Goal: Task Accomplishment & Management: Use online tool/utility

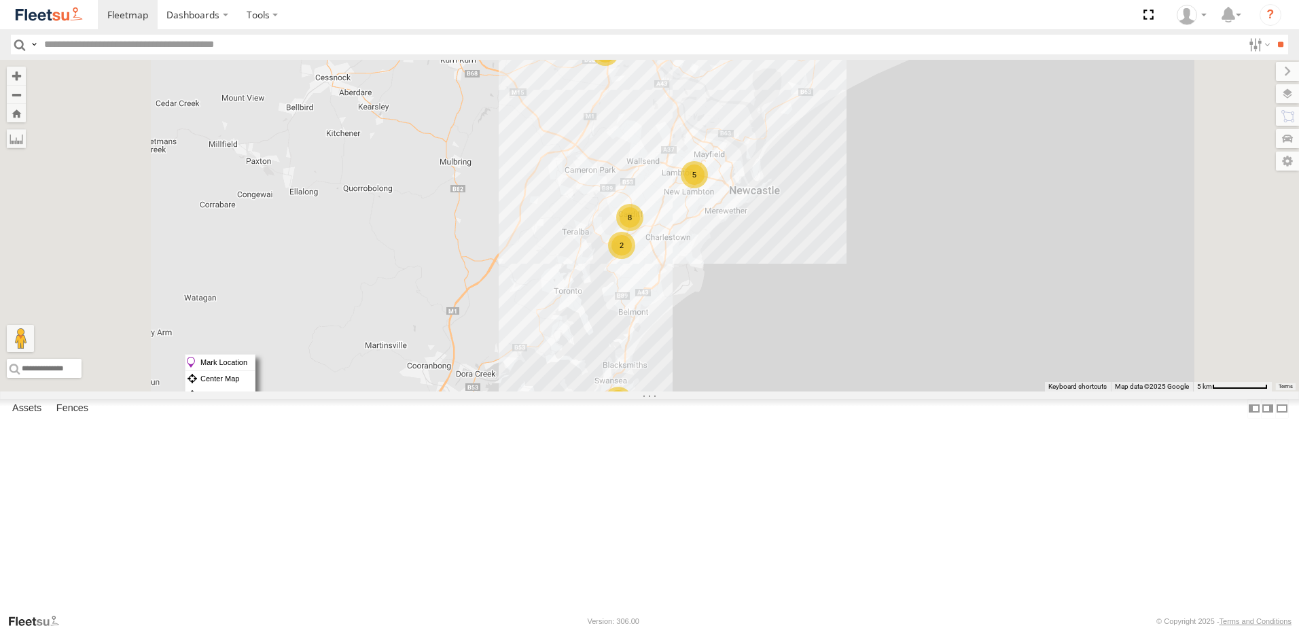
click at [0, 0] on div "Cardiff Trucks" at bounding box center [0, 0] width 0 height 0
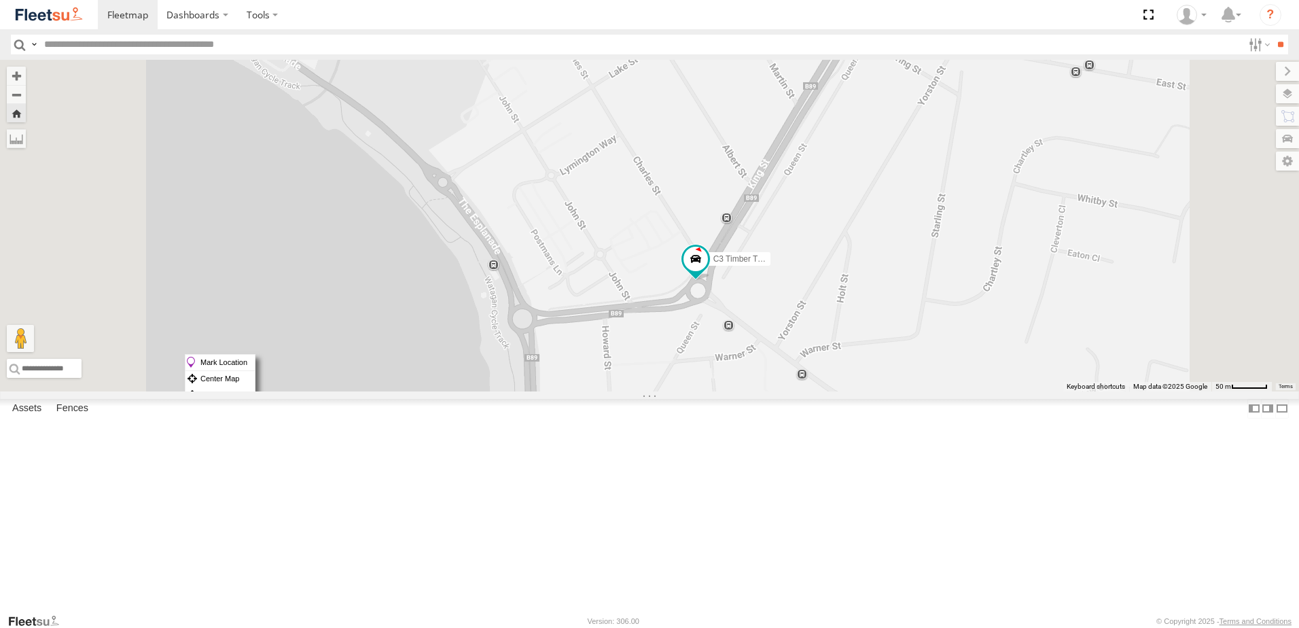
click at [0, 0] on span at bounding box center [0, 0] width 0 height 0
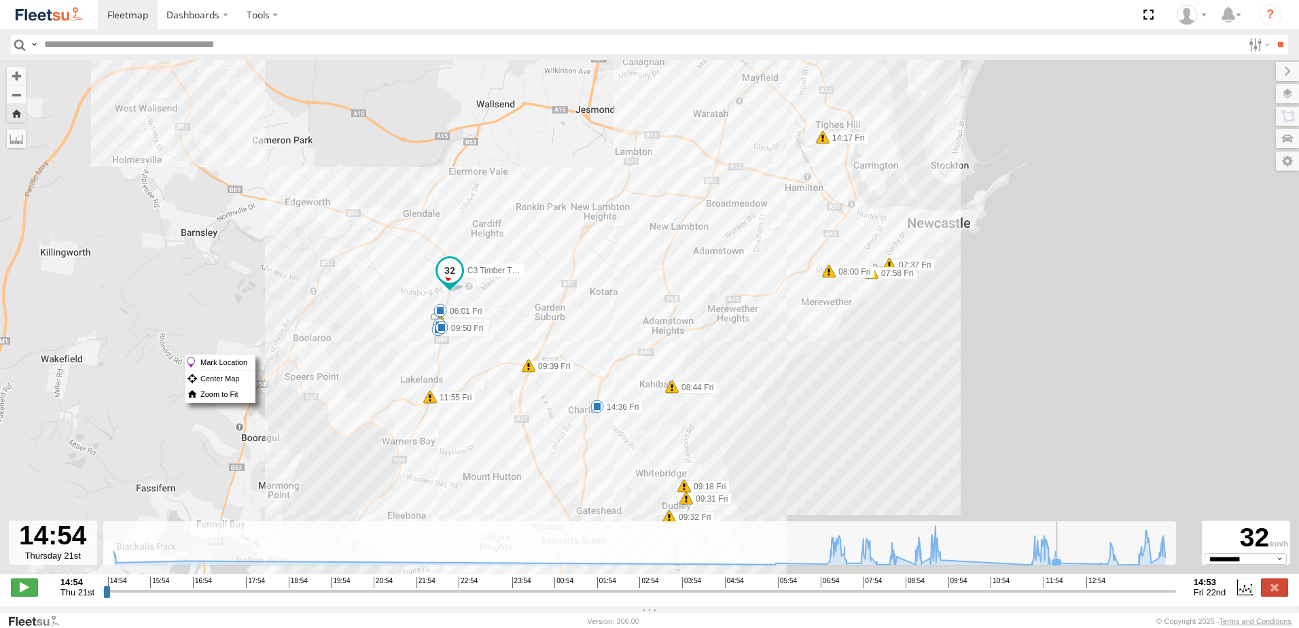
click at [1070, 565] on icon at bounding box center [640, 545] width 1066 height 39
click at [1061, 568] on icon at bounding box center [1056, 562] width 11 height 11
click at [35, 596] on span at bounding box center [24, 587] width 27 height 18
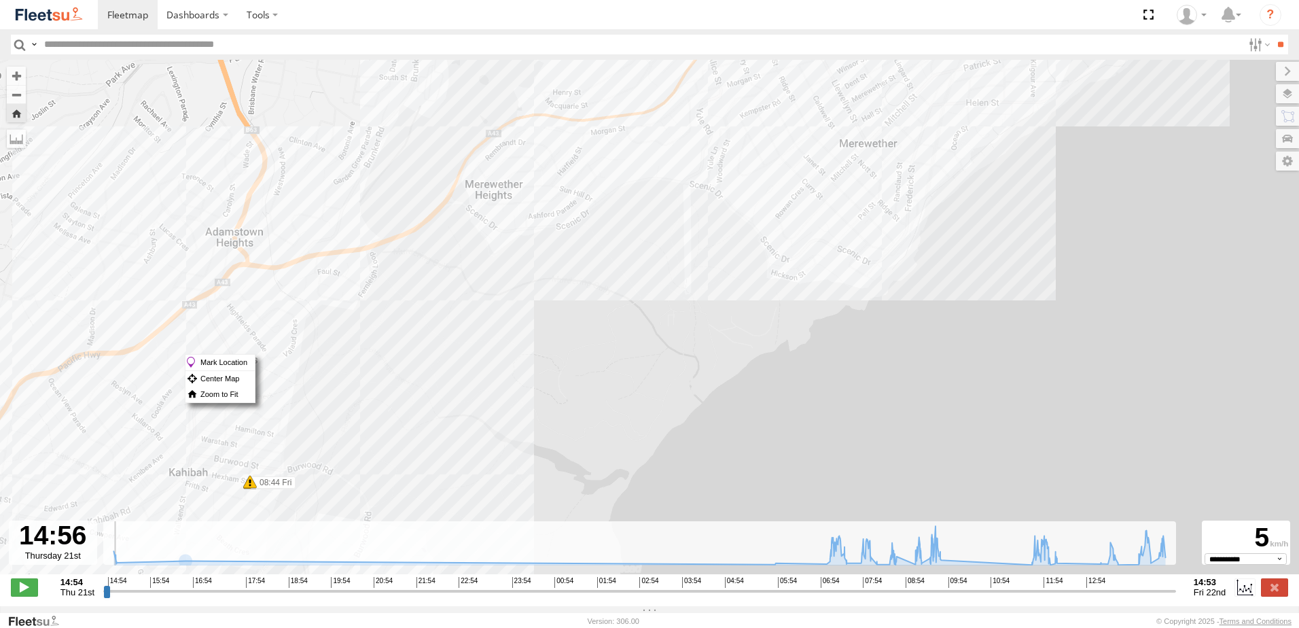
drag, startPoint x: 1007, startPoint y: 227, endPoint x: 743, endPoint y: 546, distance: 414.1
click at [743, 546] on div "← Move left → Move right ↑ Move up ↓ Move down + Zoom in - Zoom out Home Jump l…" at bounding box center [649, 333] width 1299 height 546
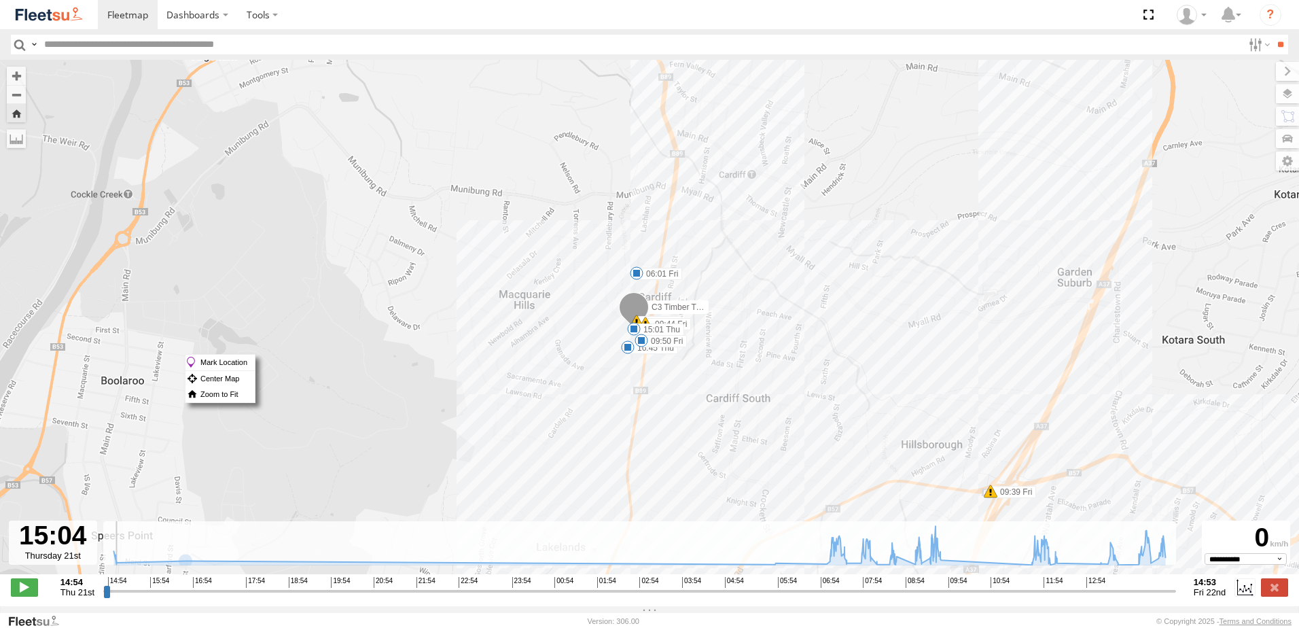
click at [1057, 573] on div "C3 Timber Truck 15:01 Thu 16:45 Thu 06:01 Fri 07:14 Fri 07:37 Fri 07:58 Fri 08:…" at bounding box center [649, 324] width 1299 height 529
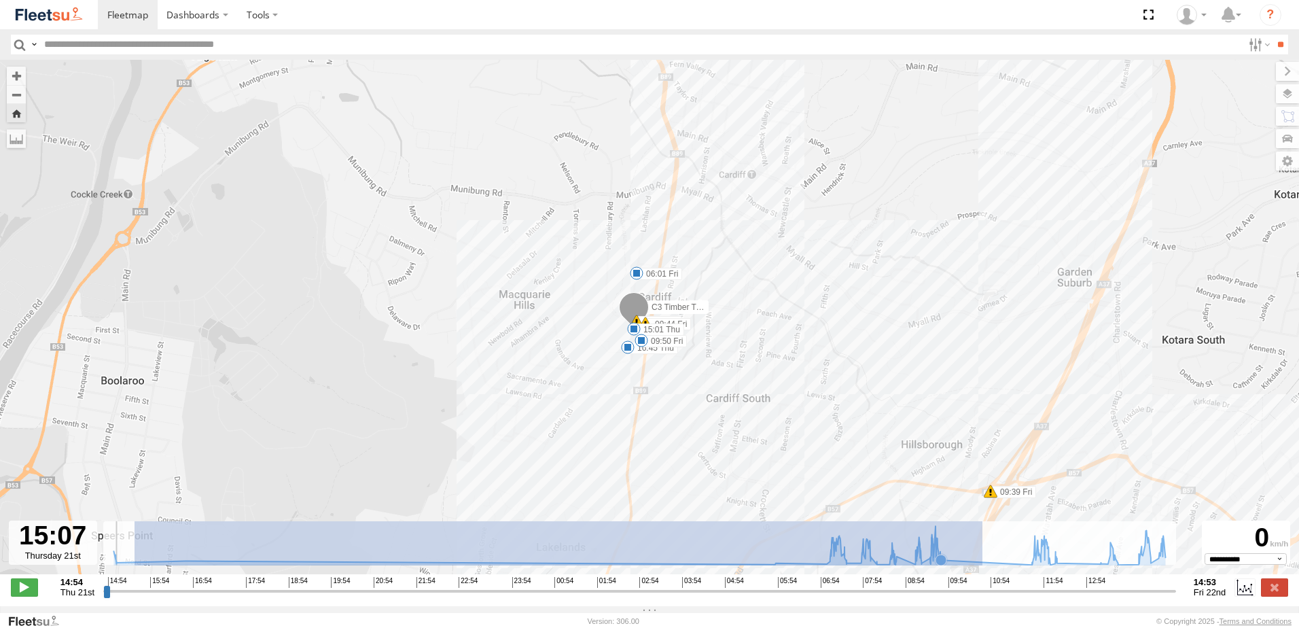
drag, startPoint x: 135, startPoint y: 564, endPoint x: 1017, endPoint y: 542, distance: 883.1
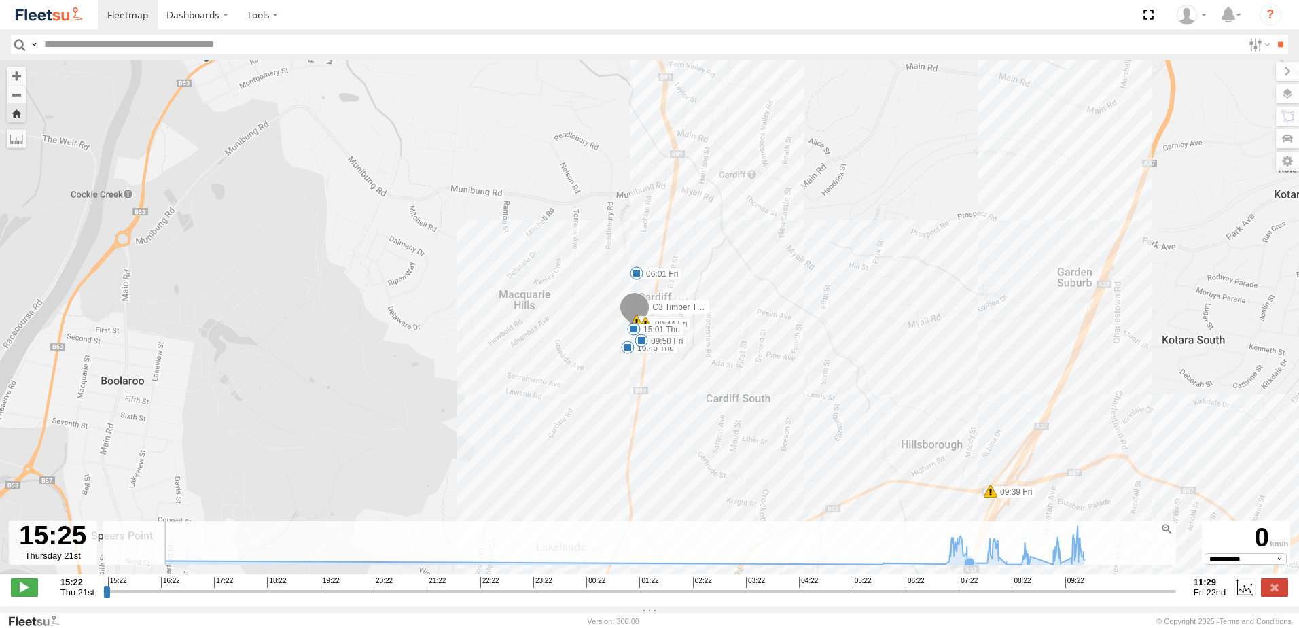
click at [974, 559] on icon at bounding box center [625, 545] width 932 height 39
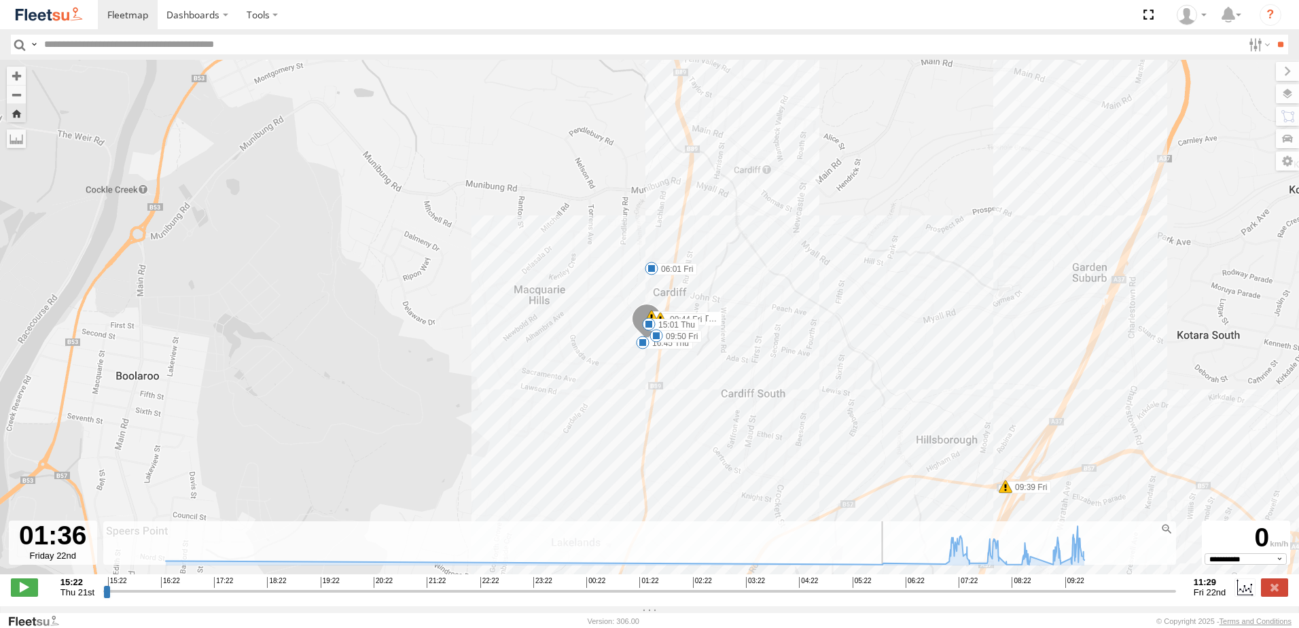
drag, startPoint x: 115, startPoint y: 595, endPoint x: 648, endPoint y: 621, distance: 533.5
click at [648, 597] on input "range" at bounding box center [639, 590] width 1073 height 13
drag, startPoint x: 654, startPoint y: 596, endPoint x: 828, endPoint y: 588, distance: 174.2
click at [819, 596] on input "range" at bounding box center [639, 590] width 1073 height 13
click at [928, 560] on rect at bounding box center [639, 543] width 1073 height 44
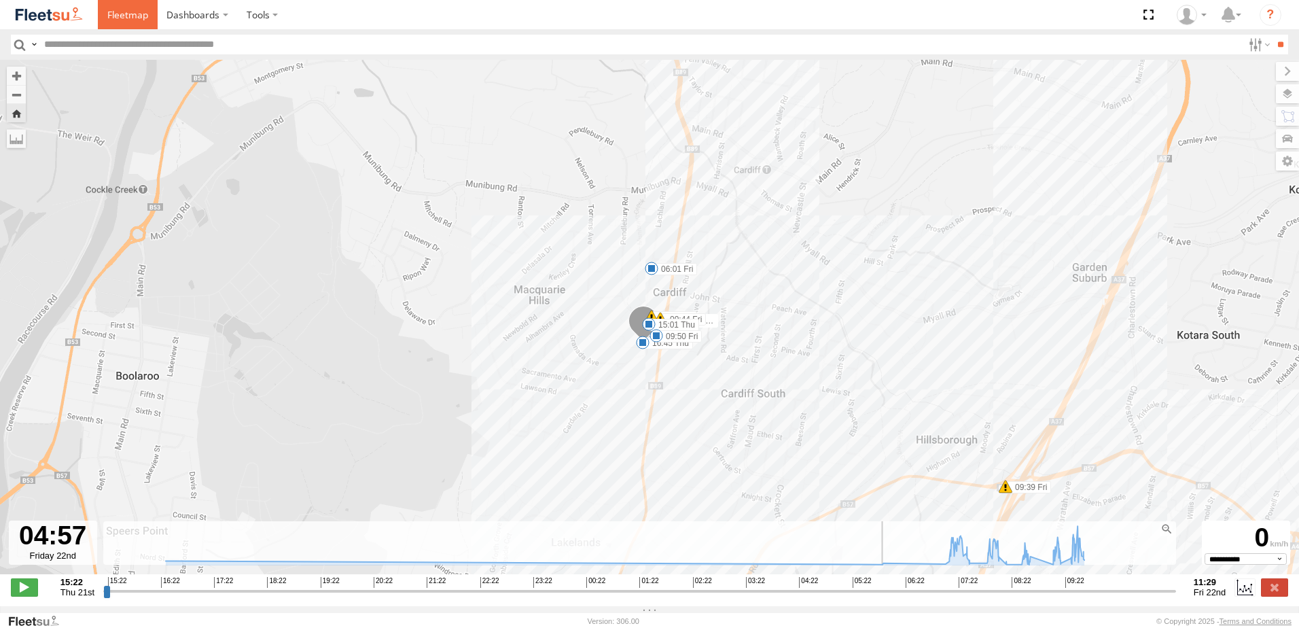
click at [120, 22] on link at bounding box center [128, 14] width 60 height 29
type input "**********"
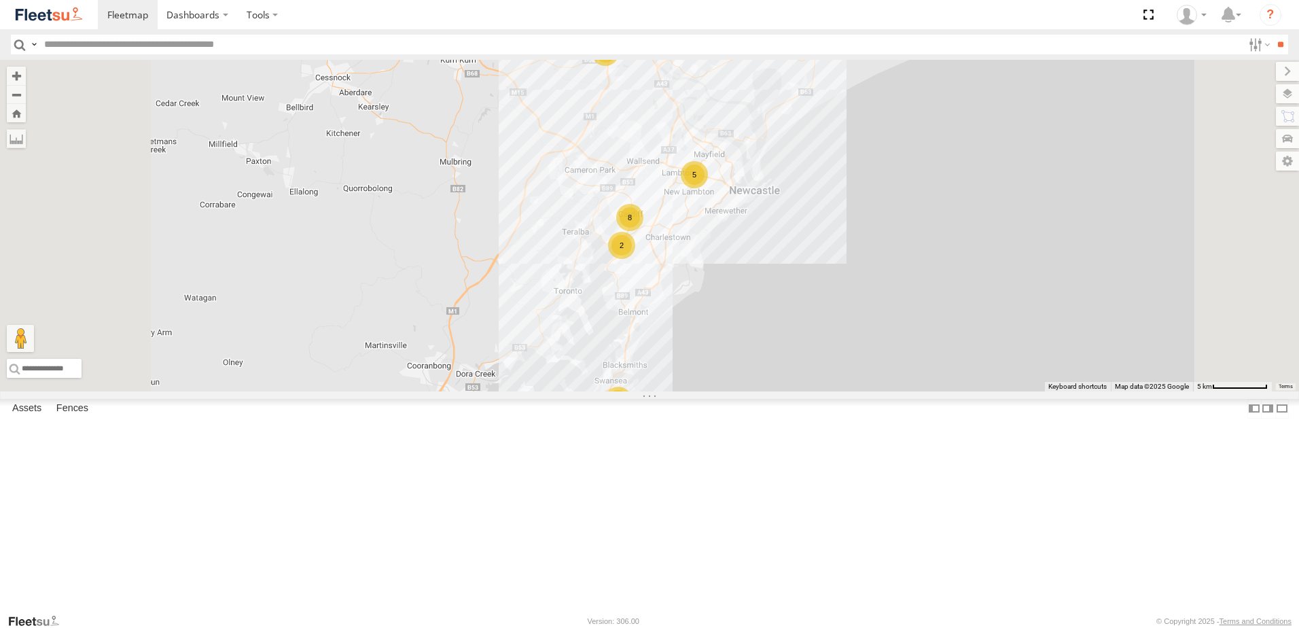
click at [0, 0] on div at bounding box center [0, 0] width 0 height 0
click at [0, 0] on span at bounding box center [0, 0] width 0 height 0
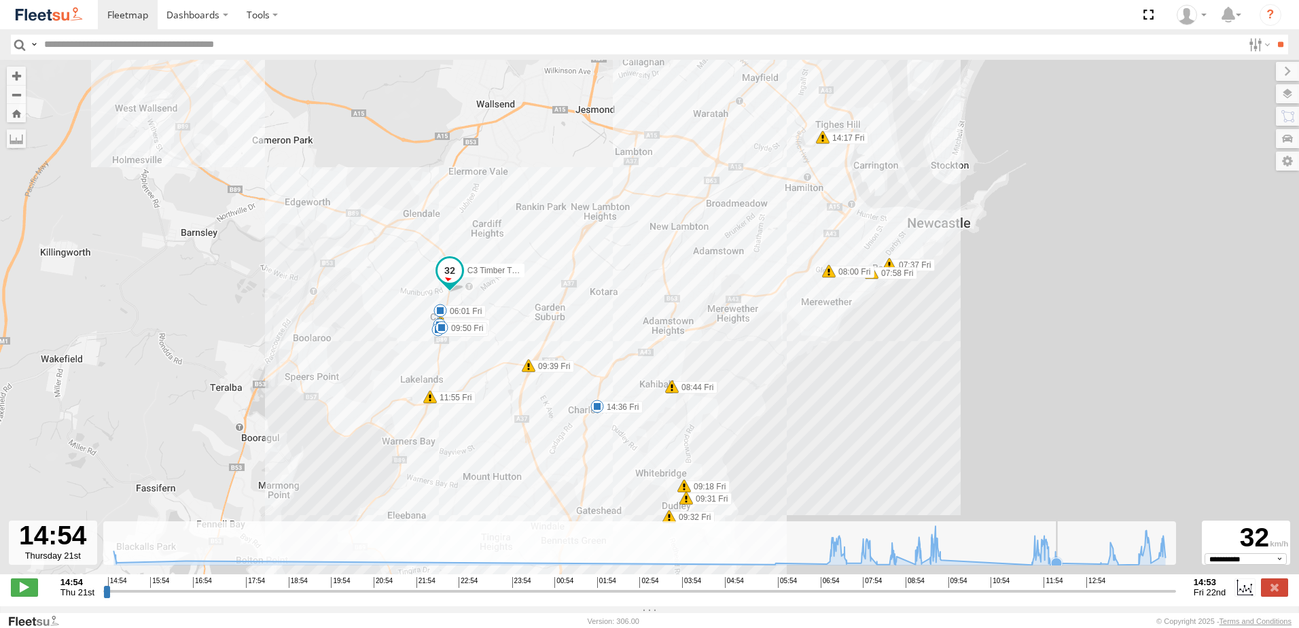
click at [1066, 561] on rect at bounding box center [639, 543] width 1073 height 44
click at [1057, 566] on icon at bounding box center [1056, 562] width 11 height 11
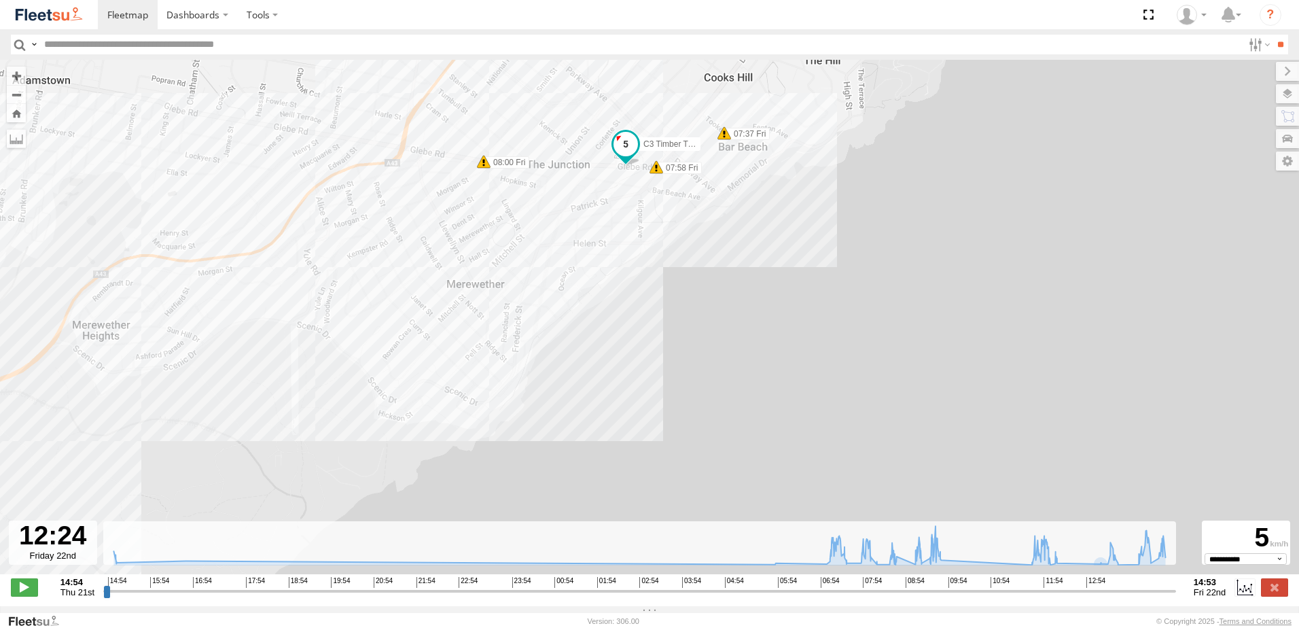
drag, startPoint x: 705, startPoint y: 319, endPoint x: 926, endPoint y: 508, distance: 290.2
click at [926, 508] on div "C3 Timber Truck 07:14 Fri 07:37 Fri 07:58 Fri 08:00 Fri 09:39 Fri 09:44 Fri 11:…" at bounding box center [649, 324] width 1299 height 529
click at [1148, 561] on icon at bounding box center [640, 545] width 1066 height 39
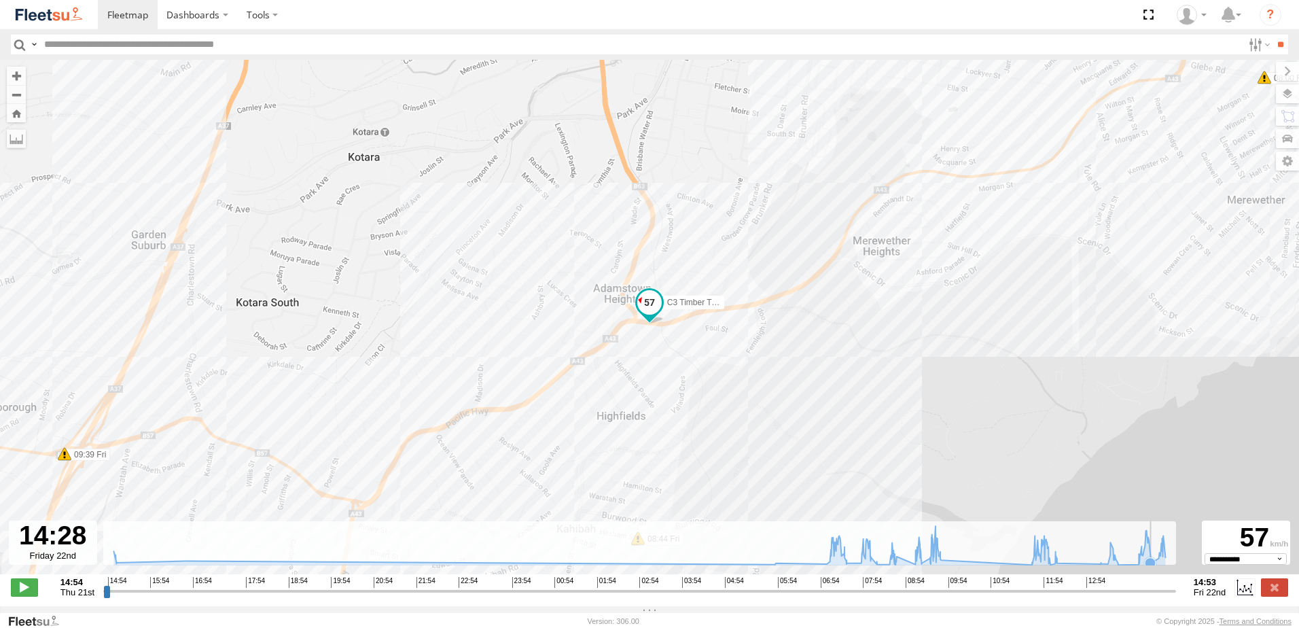
click at [1155, 561] on icon at bounding box center [640, 545] width 1066 height 39
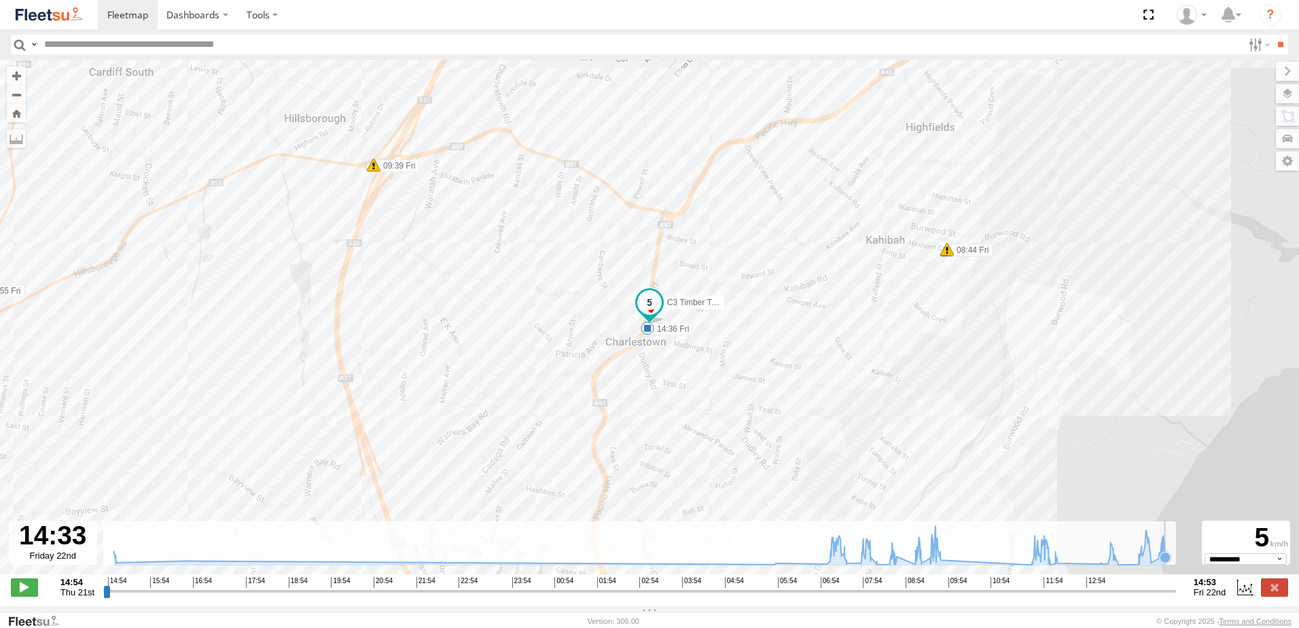
click at [1166, 558] on icon at bounding box center [1166, 557] width 14 height 14
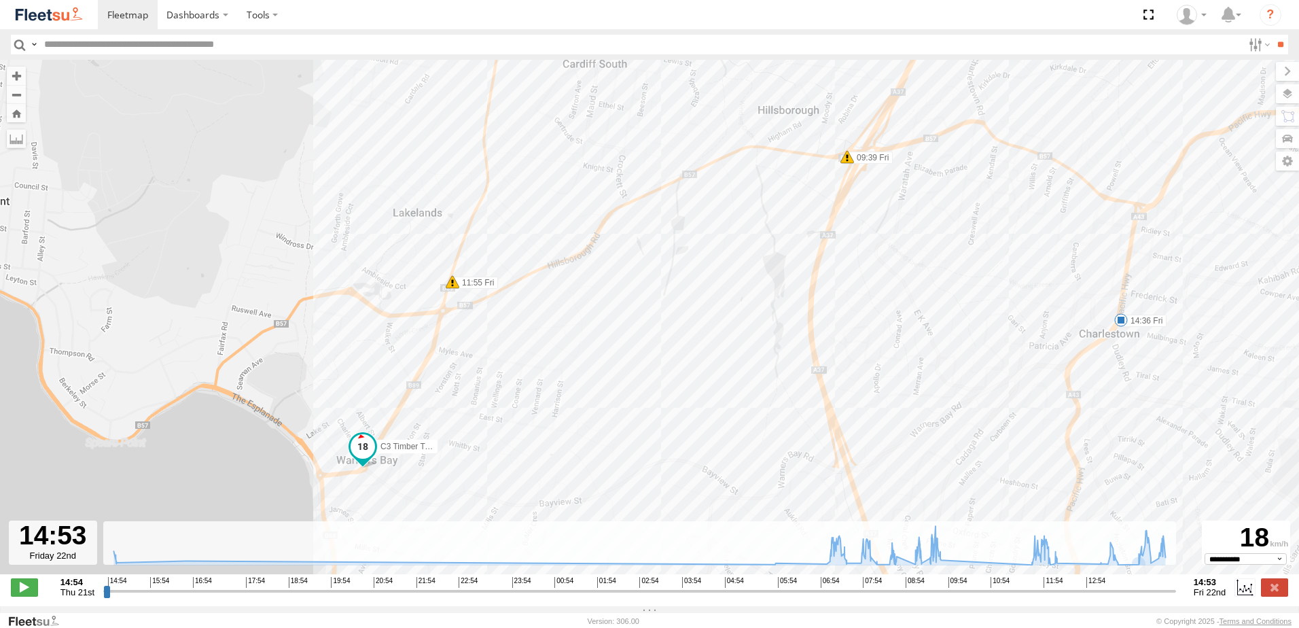
drag, startPoint x: 960, startPoint y: 354, endPoint x: 580, endPoint y: 472, distance: 397.9
click at [576, 513] on div "C3 Timber Truck 07:14 Fri 07:37 Fri 07:58 Fri 08:00 Fri 09:39 Fri 09:44 Fri 11:…" at bounding box center [649, 324] width 1299 height 529
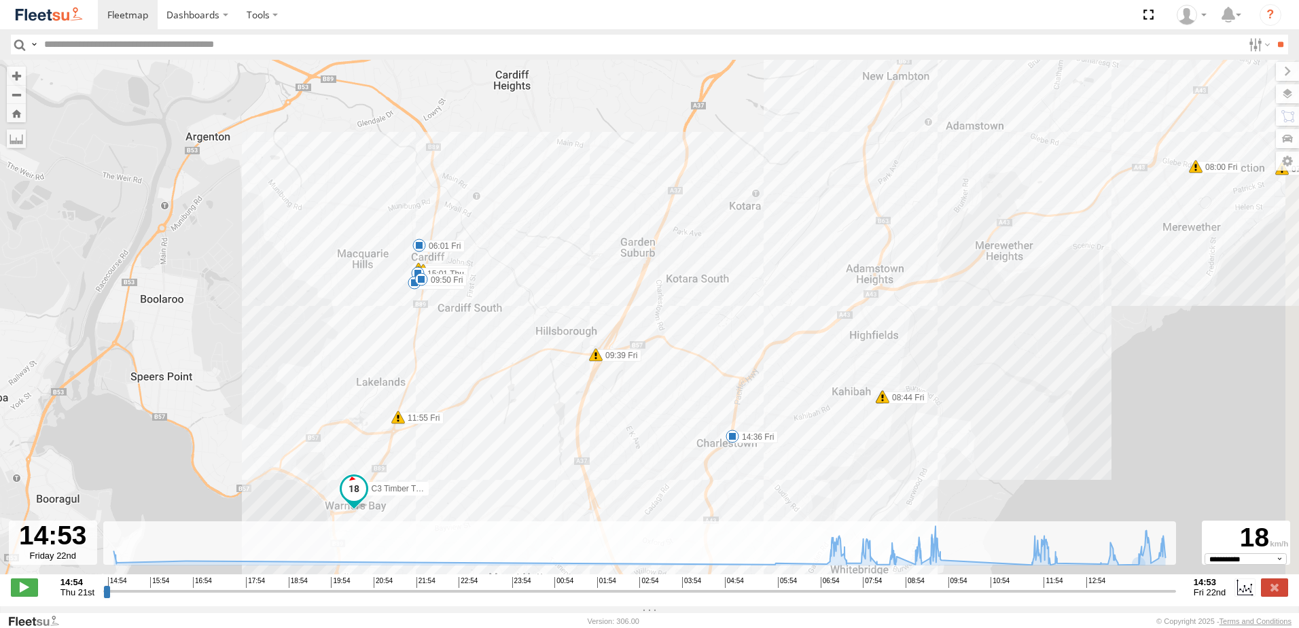
drag, startPoint x: 910, startPoint y: 438, endPoint x: 867, endPoint y: 457, distance: 47.2
click at [867, 457] on div "C3 Timber Truck 07:14 Fri 07:37 Fri 07:58 Fri 08:00 Fri 09:39 Fri 09:44 Fri 11:…" at bounding box center [649, 324] width 1299 height 529
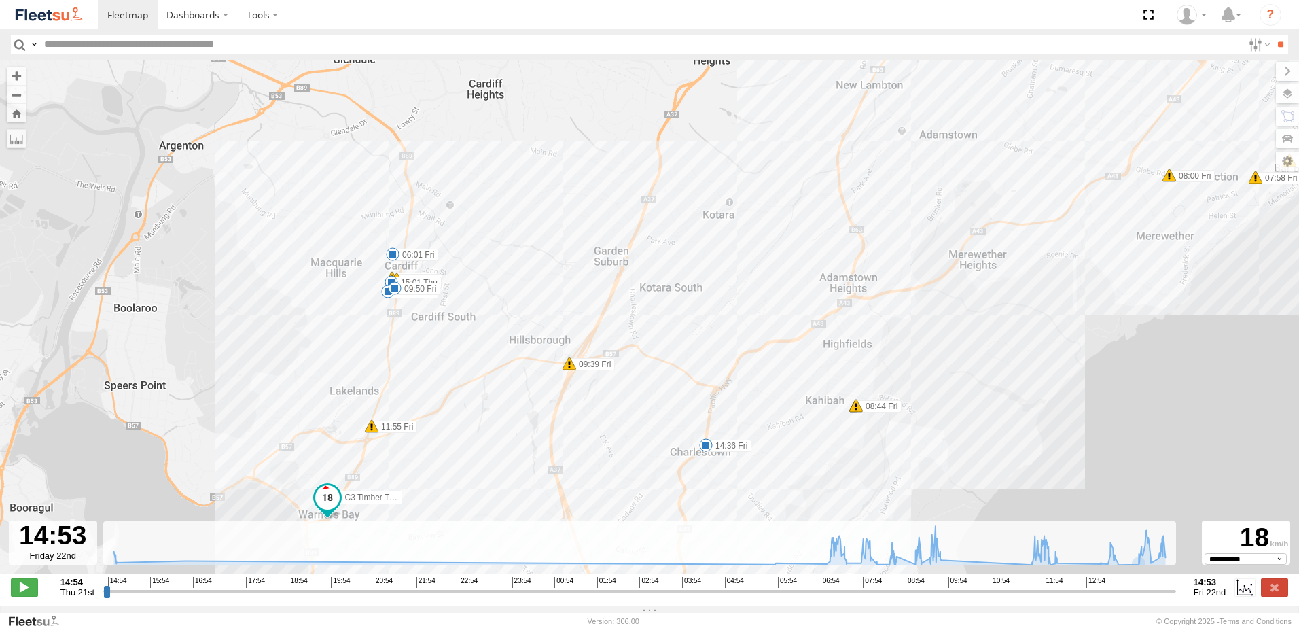
drag, startPoint x: 997, startPoint y: 353, endPoint x: 877, endPoint y: 376, distance: 121.8
click at [879, 379] on div "C3 Timber Truck 07:14 Fri 07:37 Fri 07:58 Fri 08:00 Fri 09:39 Fri 09:44 Fri 11:…" at bounding box center [649, 324] width 1299 height 529
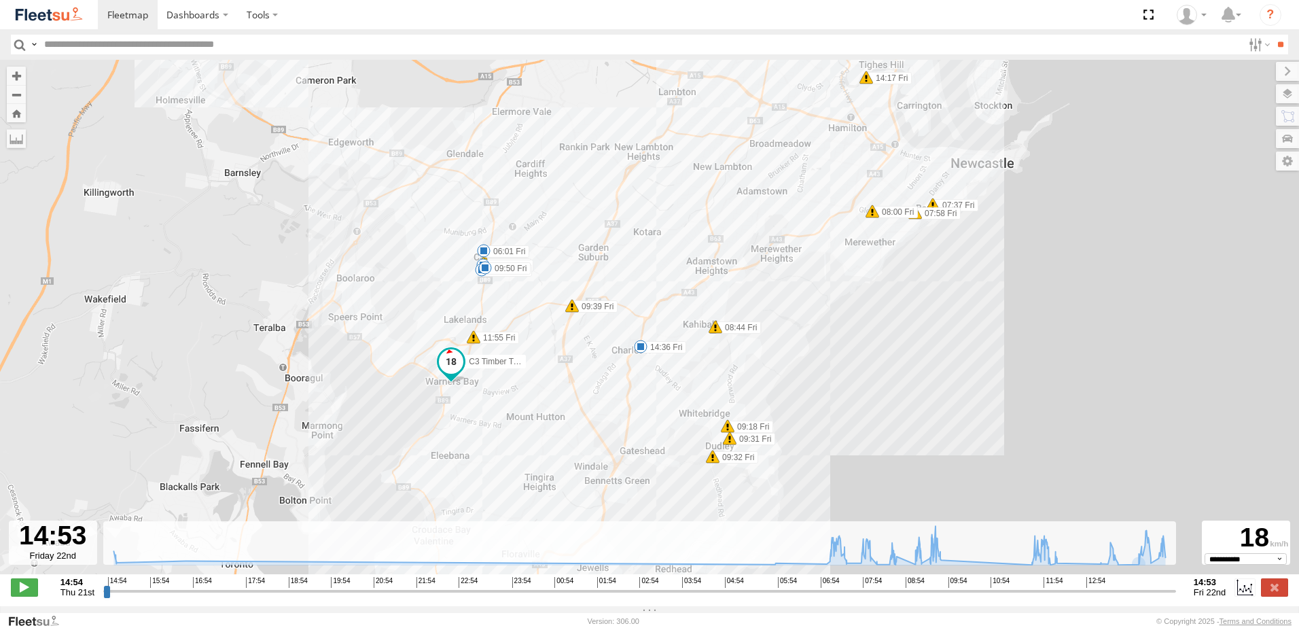
drag, startPoint x: 885, startPoint y: 391, endPoint x: 869, endPoint y: 294, distance: 98.4
click at [869, 294] on div "C3 Timber Truck 07:14 Fri 07:37 Fri 07:58 Fri 08:00 Fri 09:39 Fri 09:44 Fri 11:…" at bounding box center [649, 324] width 1299 height 529
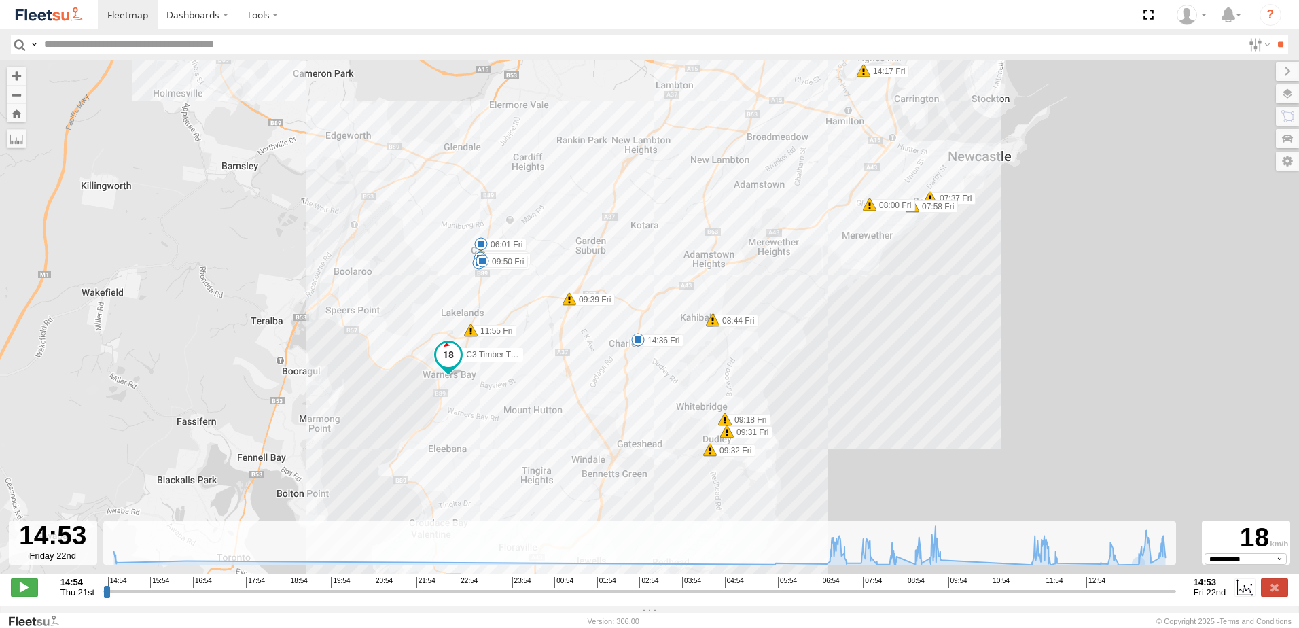
click at [725, 424] on span at bounding box center [725, 420] width 14 height 14
click at [727, 438] on span at bounding box center [727, 432] width 14 height 14
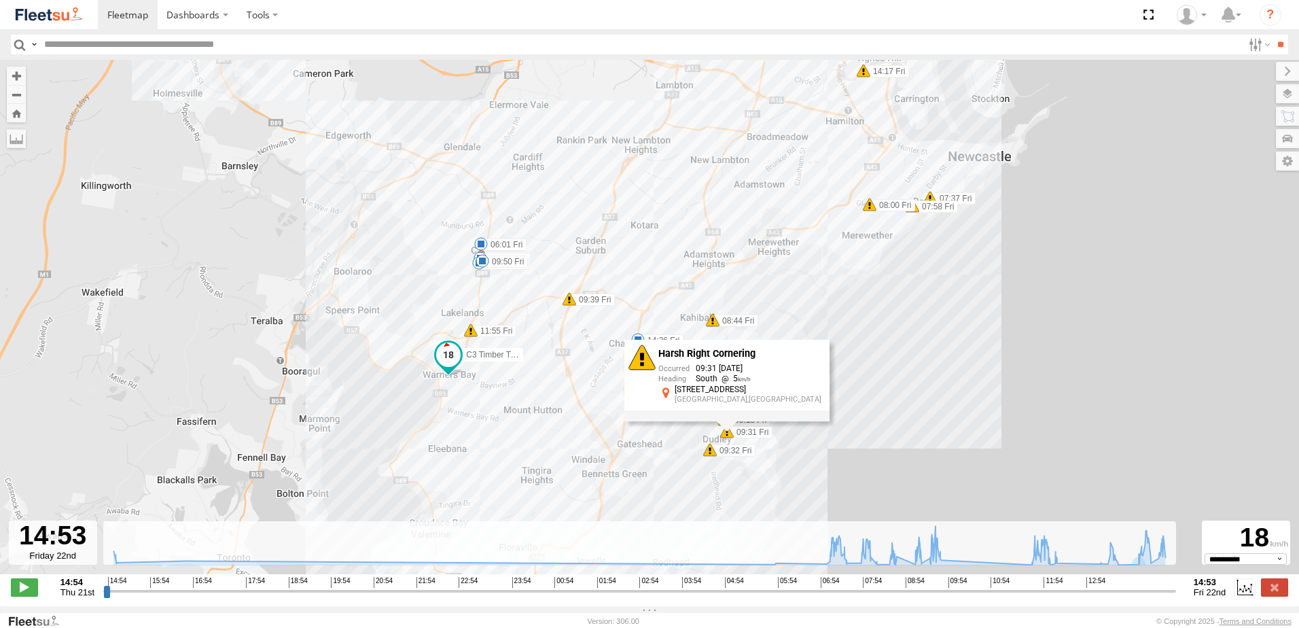
click at [714, 454] on span at bounding box center [710, 450] width 14 height 14
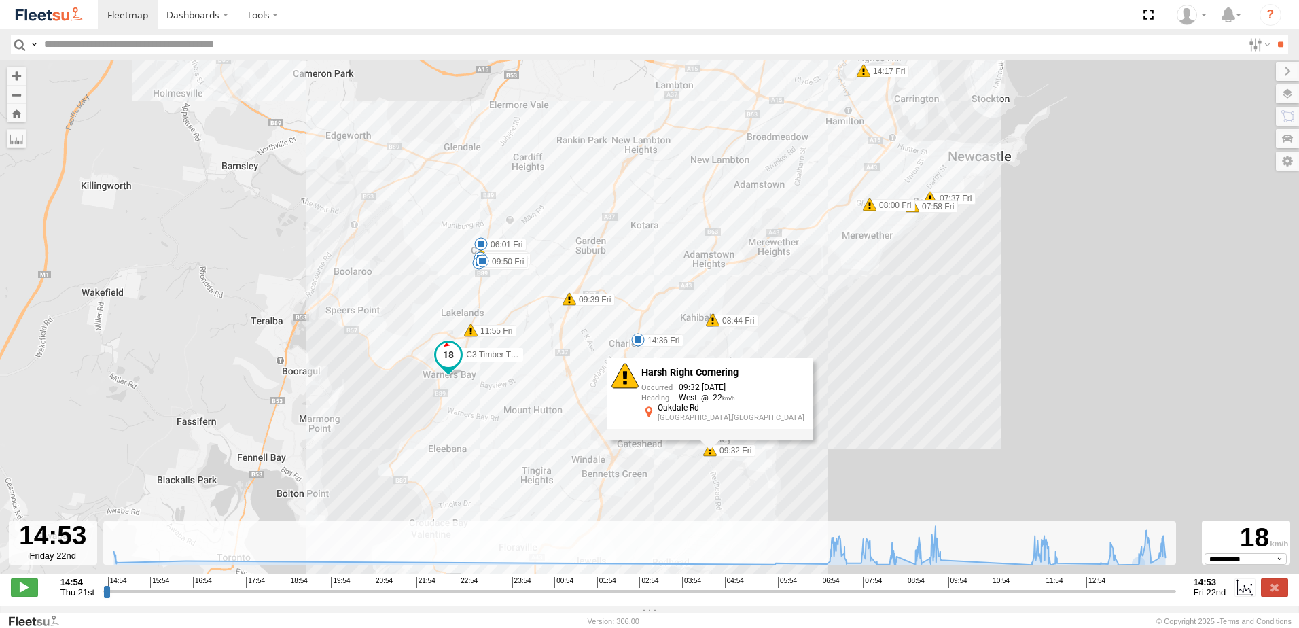
click at [873, 211] on span at bounding box center [870, 205] width 14 height 14
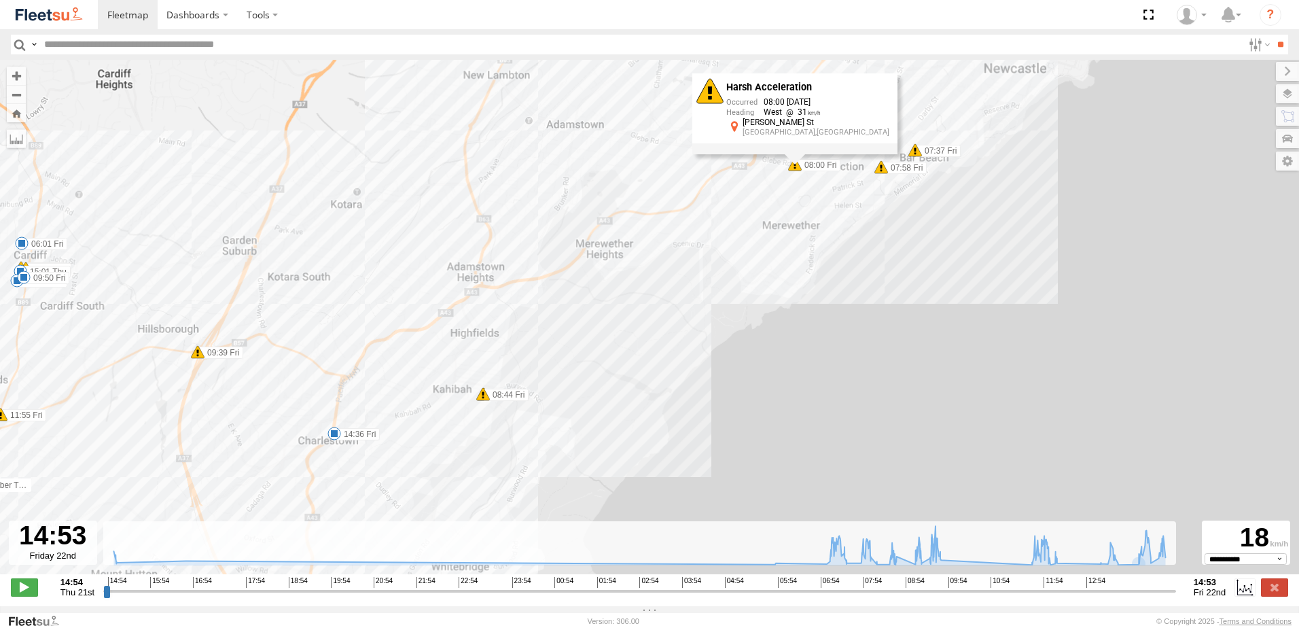
drag, startPoint x: 943, startPoint y: 349, endPoint x: 939, endPoint y: 362, distance: 13.5
click at [939, 362] on div "C3 Timber Truck 07:14 Fri 07:37 Fri 07:58 Fri 08:00 Fri 09:39 Fri 09:44 Fri 11:…" at bounding box center [649, 324] width 1299 height 529
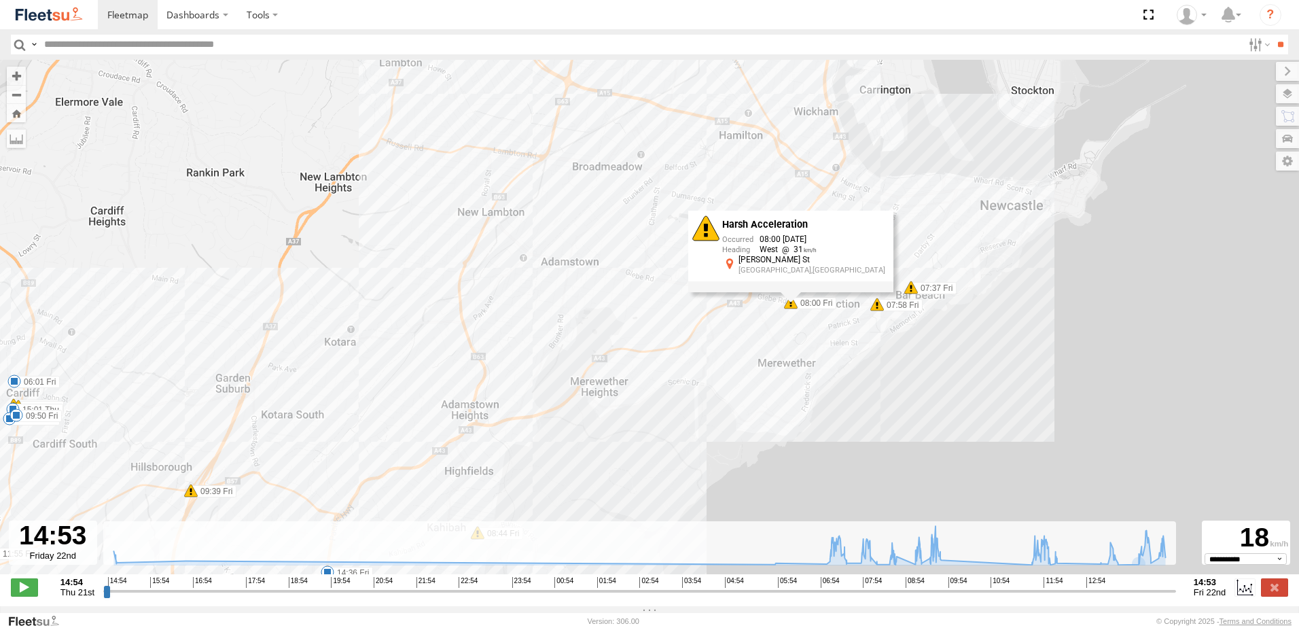
drag, startPoint x: 915, startPoint y: 298, endPoint x: 911, endPoint y: 438, distance: 140.1
click at [911, 438] on div "C3 Timber Truck 07:14 Fri 07:37 Fri 07:58 Fri 08:00 Fri 09:39 Fri 09:44 Fri 11:…" at bounding box center [649, 324] width 1299 height 529
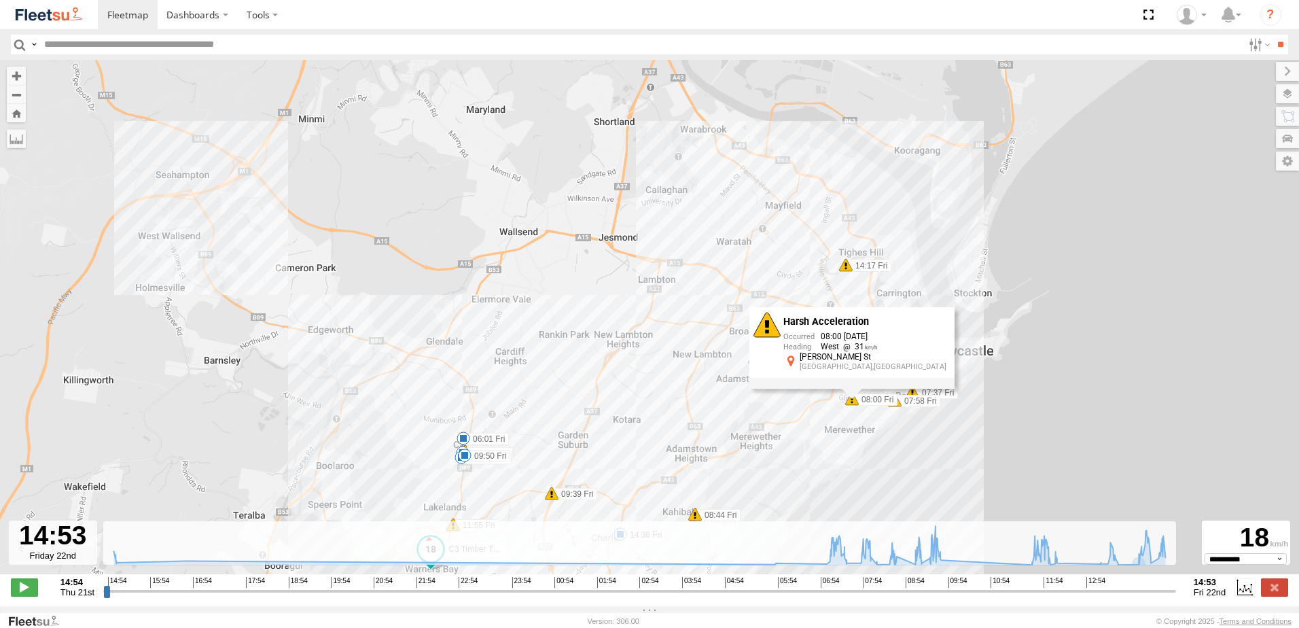
click at [851, 269] on span at bounding box center [846, 265] width 14 height 14
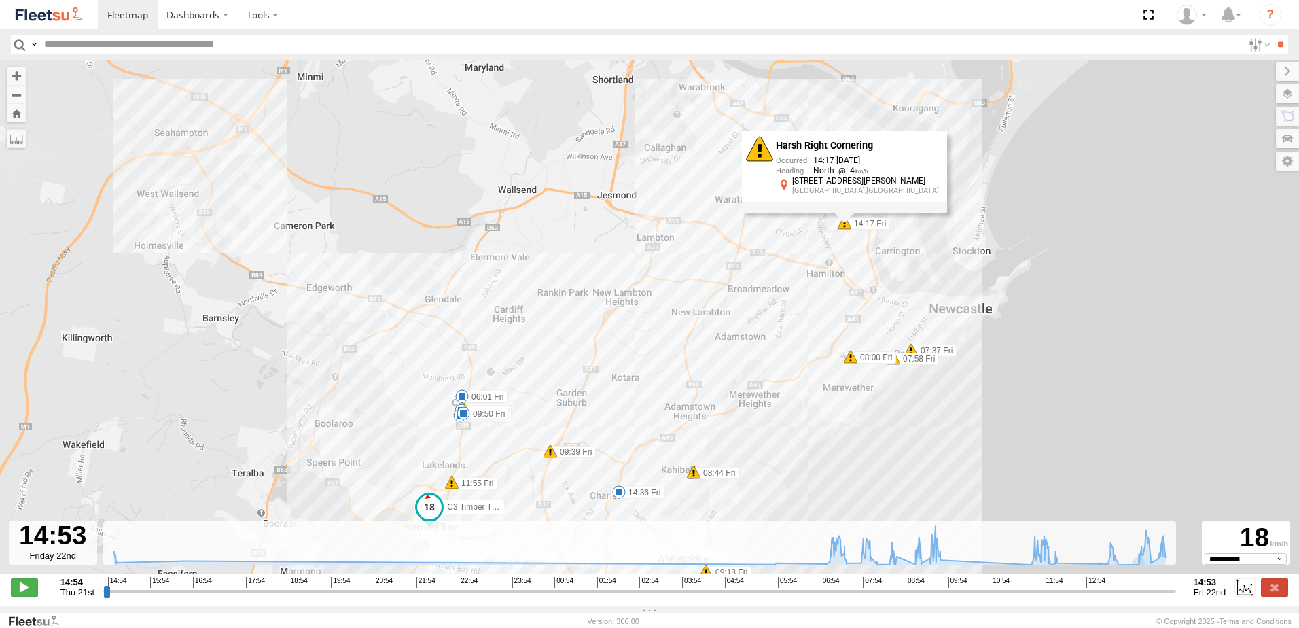
drag, startPoint x: 700, startPoint y: 355, endPoint x: 701, endPoint y: 256, distance: 98.5
click at [701, 257] on div "C3 Timber Truck 07:14 Fri 07:37 Fri 07:58 Fri 08:00 Fri 09:39 Fri 09:44 Fri 11:…" at bounding box center [649, 324] width 1299 height 529
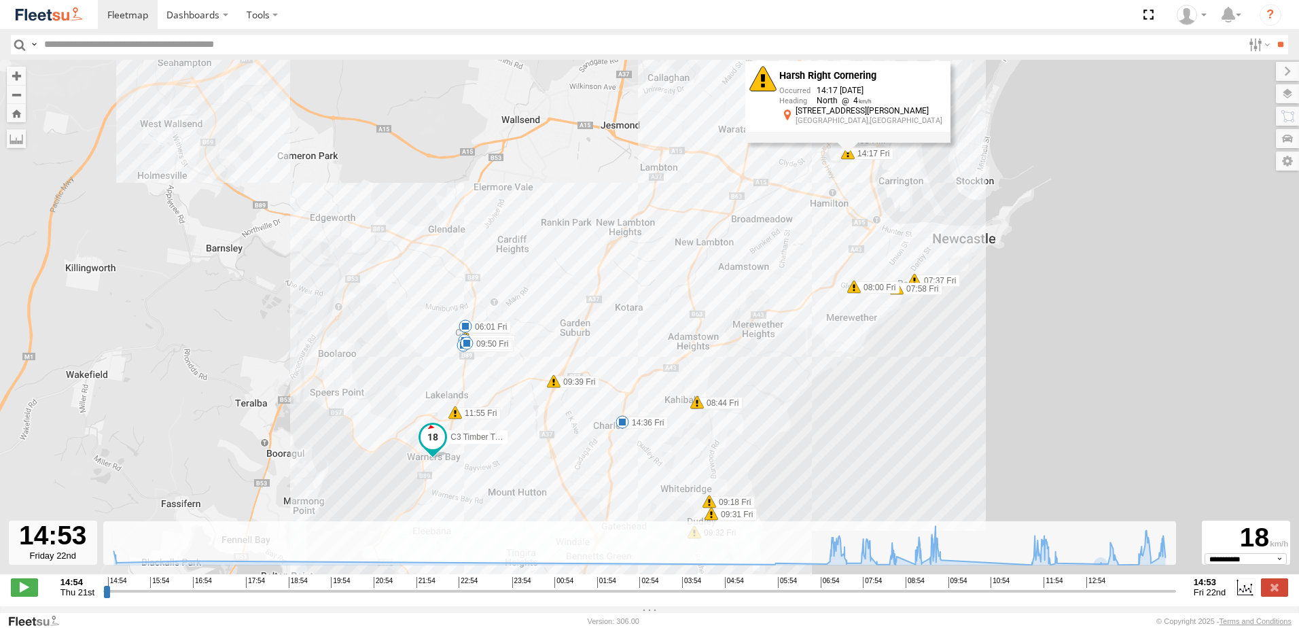
click at [1034, 576] on div "C3 Timber Truck 07:14 Fri 07:37 Fri 07:58 Fri 08:00 Fri 09:39 Fri 09:44 Fri 11:…" at bounding box center [649, 324] width 1299 height 529
click at [1030, 565] on icon at bounding box center [640, 545] width 1066 height 39
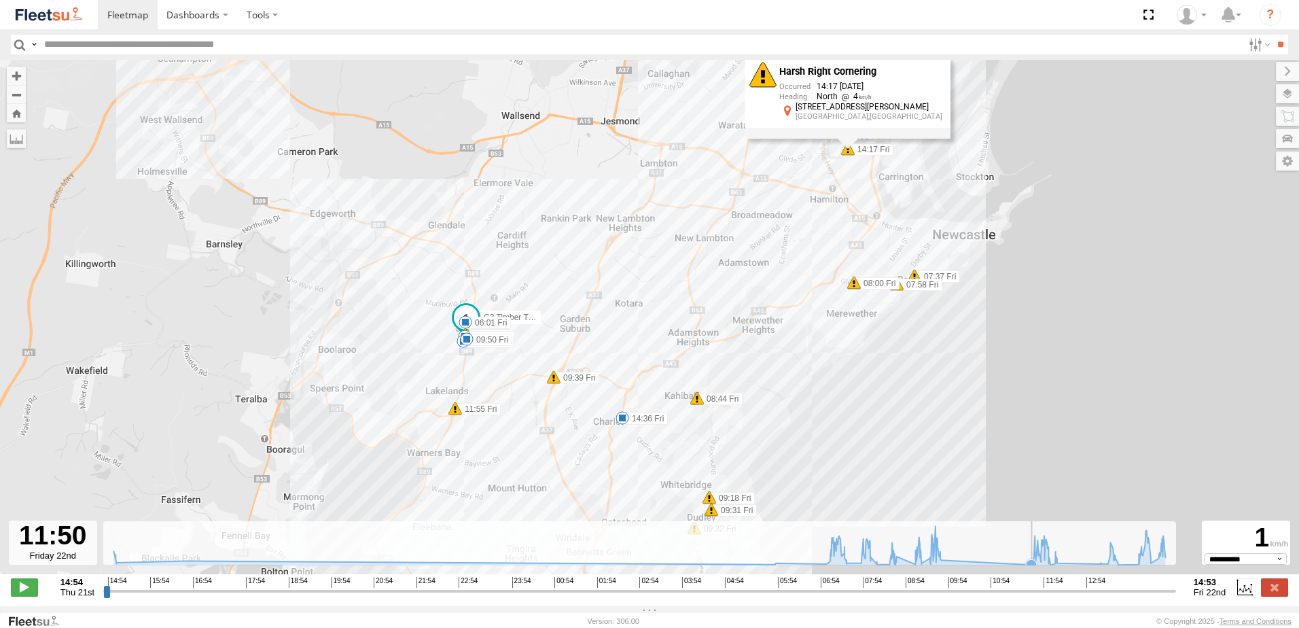
click at [1030, 565] on icon at bounding box center [640, 545] width 1066 height 39
click at [34, 594] on span at bounding box center [24, 587] width 27 height 18
click at [777, 200] on div "C3 Timber Truck 07:14 Fri 07:37 Fri 07:58 Fri 08:00 Fri 09:39 Fri 09:44 Fri 11:…" at bounding box center [649, 324] width 1299 height 529
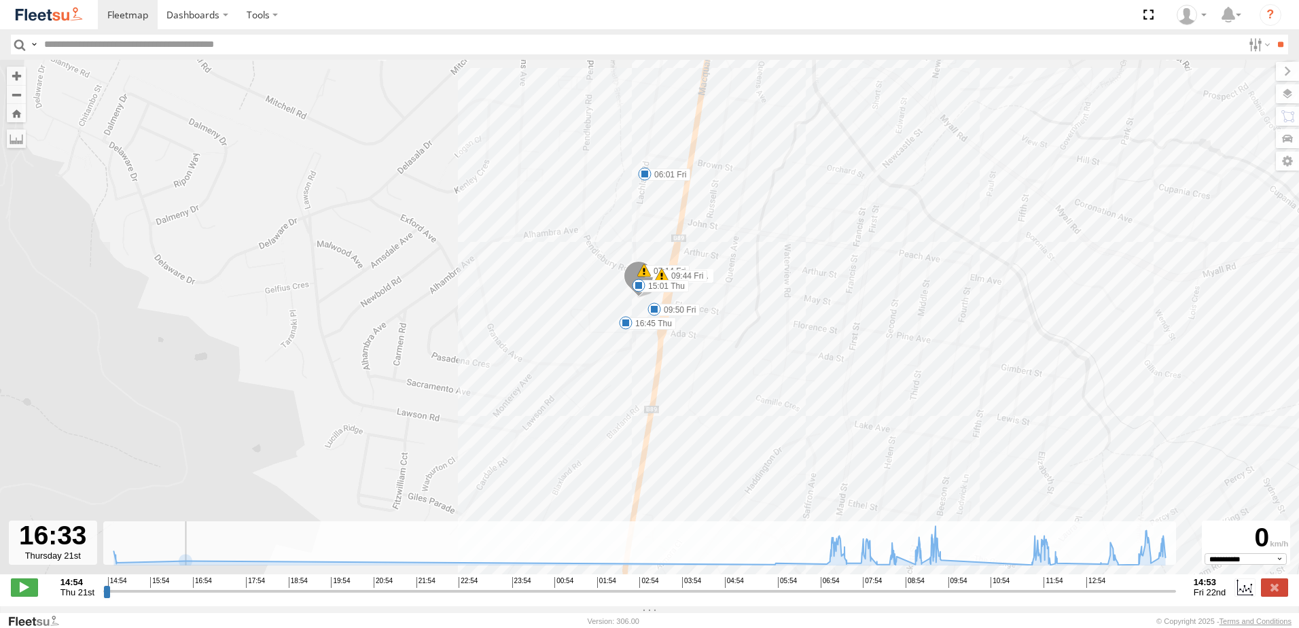
drag, startPoint x: 124, startPoint y: 599, endPoint x: 219, endPoint y: 602, distance: 94.5
click at [217, 597] on input "range" at bounding box center [639, 590] width 1073 height 13
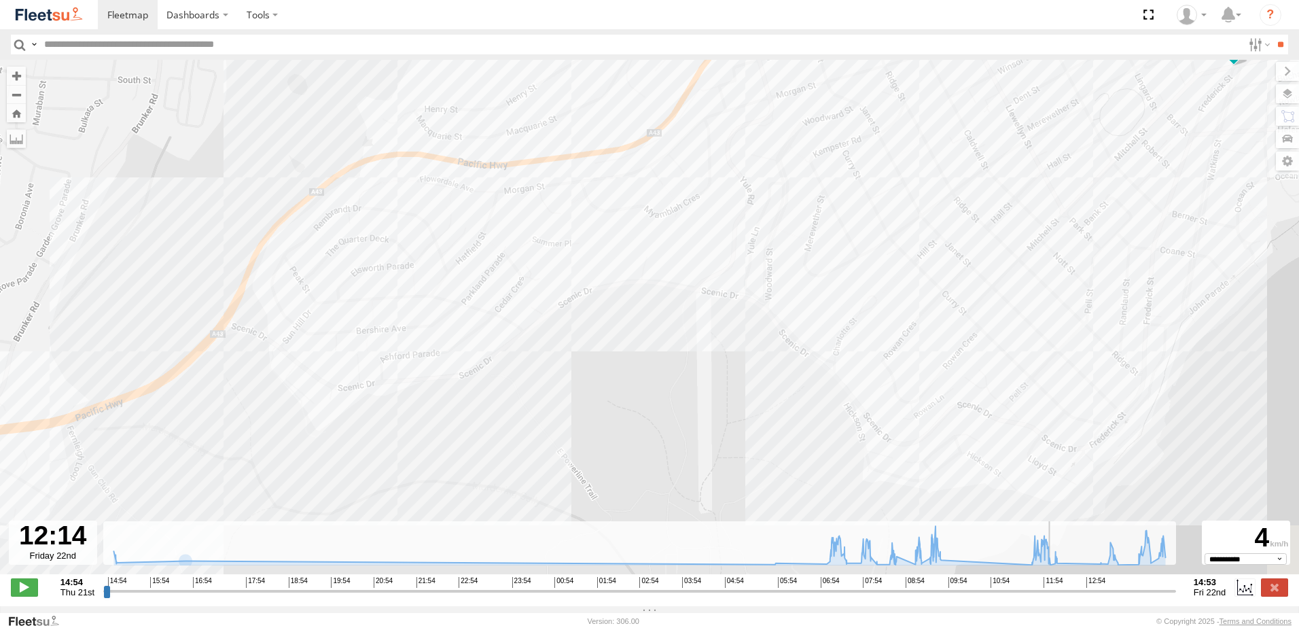
drag, startPoint x: 213, startPoint y: 601, endPoint x: 1054, endPoint y: 580, distance: 841.6
click at [1054, 584] on input "range" at bounding box center [639, 590] width 1073 height 13
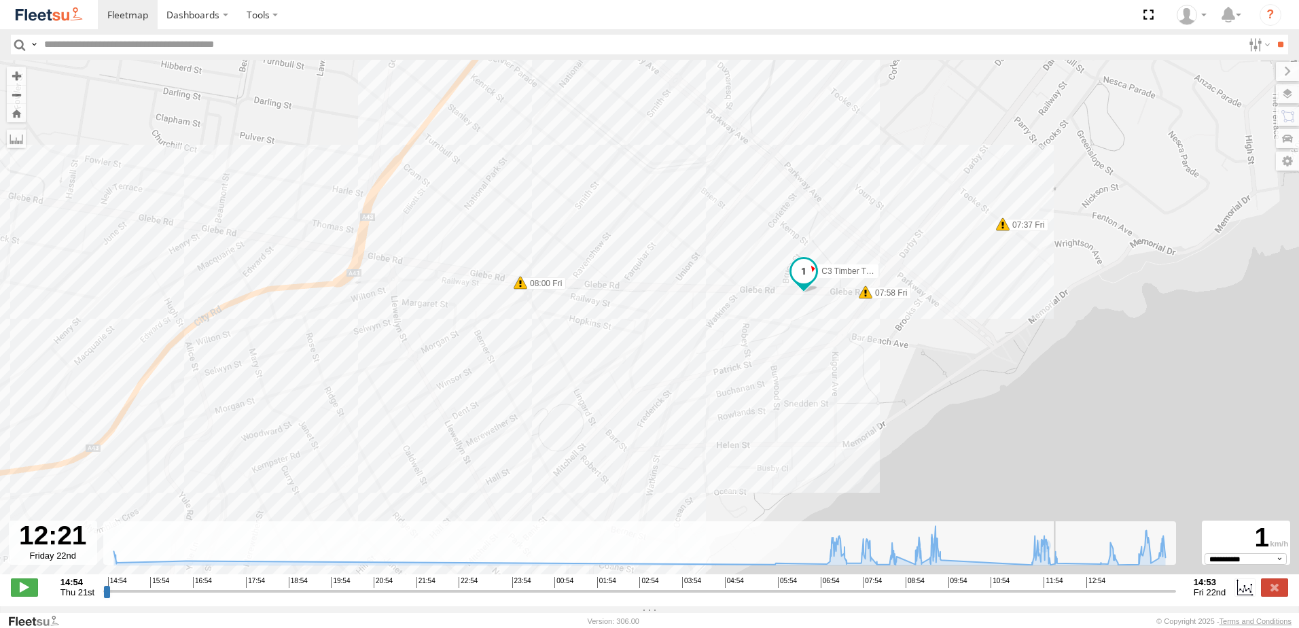
drag, startPoint x: 951, startPoint y: 375, endPoint x: 928, endPoint y: 495, distance: 122.5
click at [928, 495] on div "C3 Timber Truck 07:14 Fri 07:37 Fri 07:58 Fri 08:00 Fri 09:39 Fri 09:44 Fri 11:…" at bounding box center [649, 324] width 1299 height 529
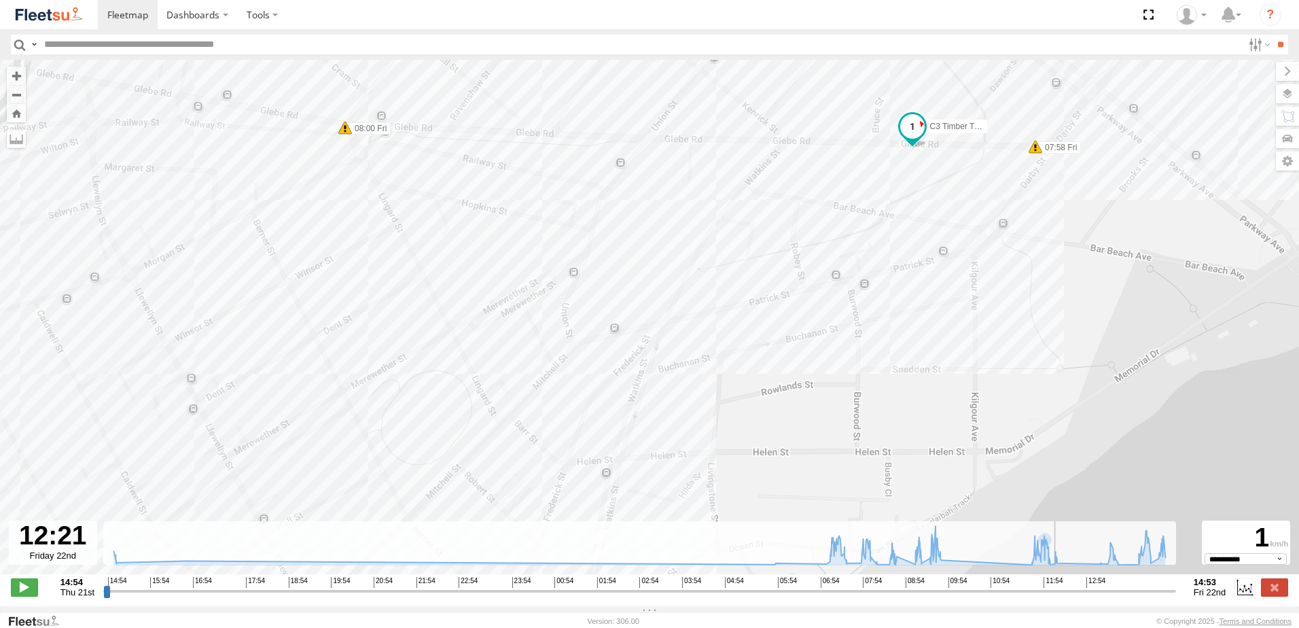
drag, startPoint x: 1067, startPoint y: 601, endPoint x: 1059, endPoint y: 595, distance: 9.8
click at [1059, 595] on input "range" at bounding box center [639, 590] width 1073 height 13
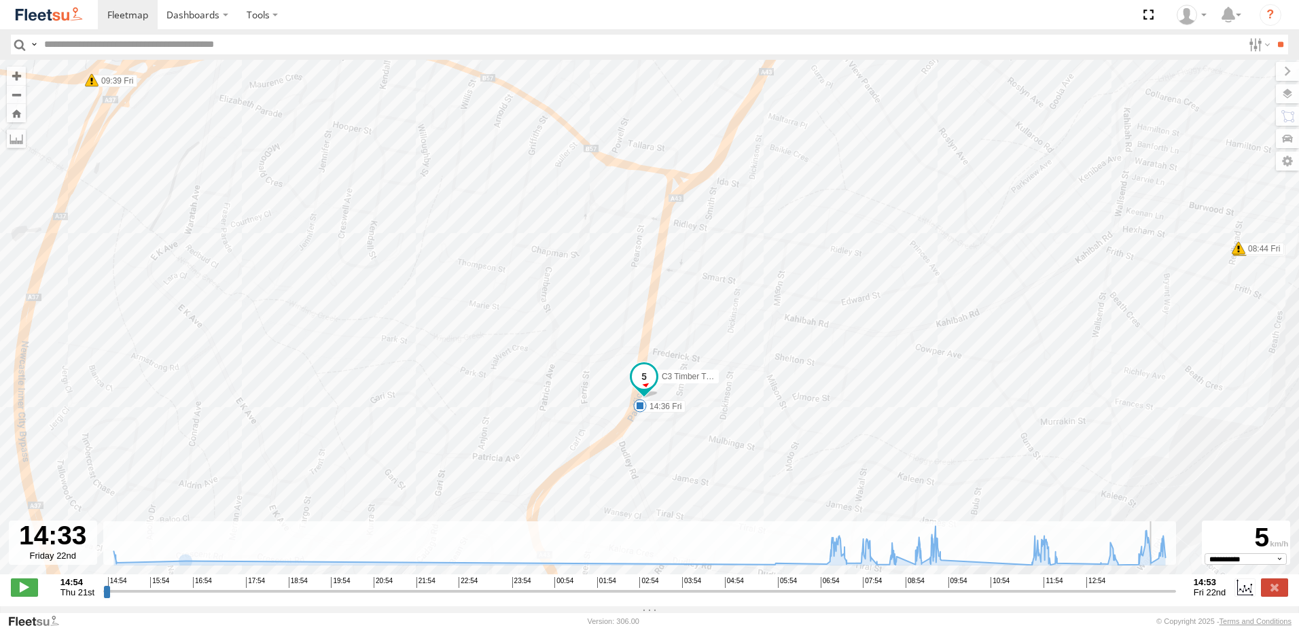
drag, startPoint x: 1078, startPoint y: 598, endPoint x: 1154, endPoint y: 575, distance: 79.5
click at [1155, 584] on input "range" at bounding box center [639, 590] width 1073 height 13
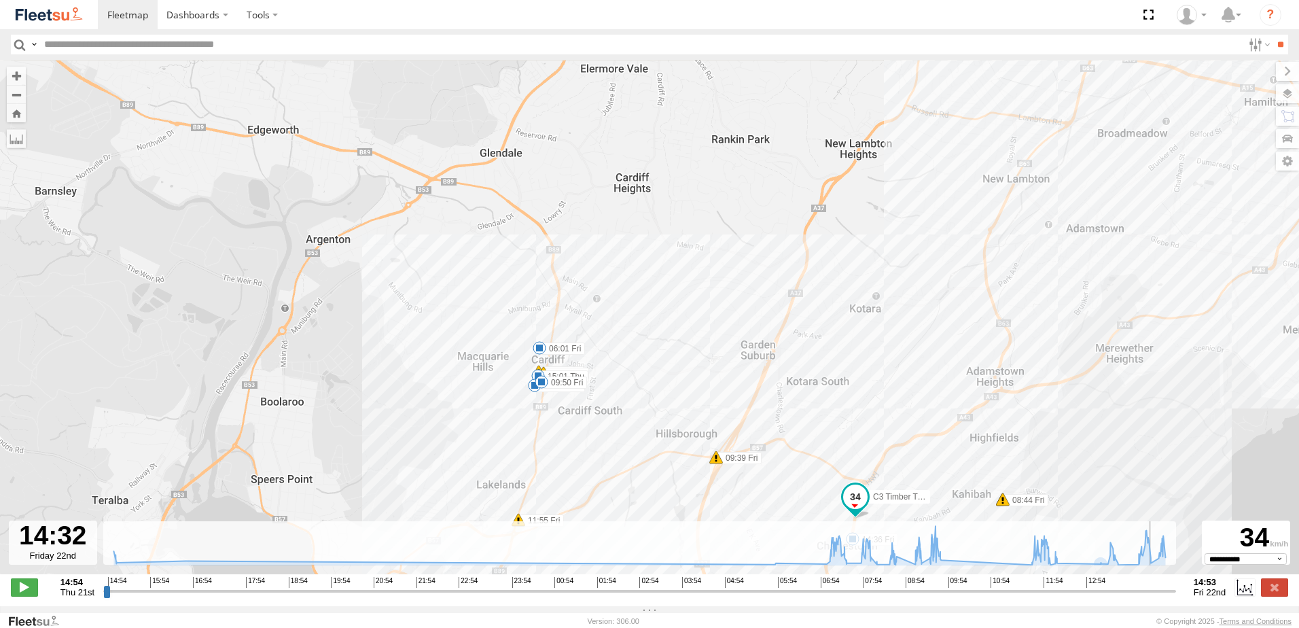
drag, startPoint x: 1126, startPoint y: 427, endPoint x: 947, endPoint y: 538, distance: 210.5
click at [947, 538] on div "← Move left → Move right ↑ Move up ↓ Move down + Zoom in - Zoom out Home Jump l…" at bounding box center [649, 333] width 1299 height 546
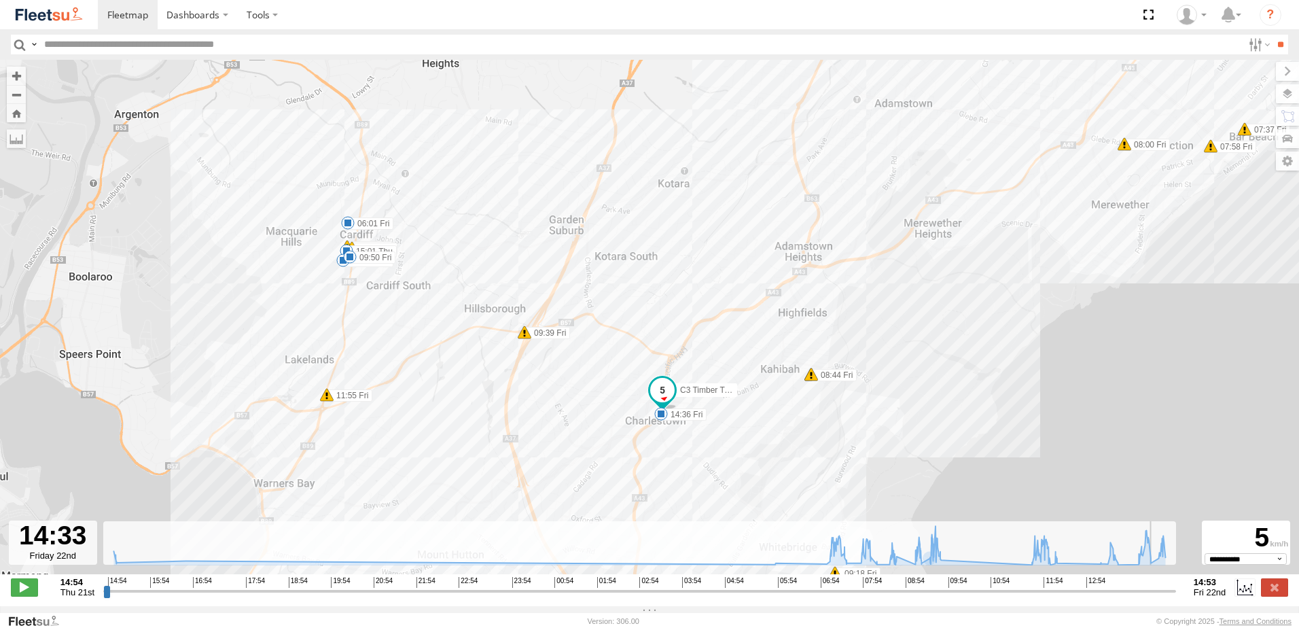
drag, startPoint x: 938, startPoint y: 408, endPoint x: 941, endPoint y: 425, distance: 16.5
click at [941, 425] on div "C3 Timber Truck 07:14 Fri 07:37 Fri 07:58 Fri 08:00 Fri 09:39 Fri 09:44 Fri 11:…" at bounding box center [649, 324] width 1299 height 529
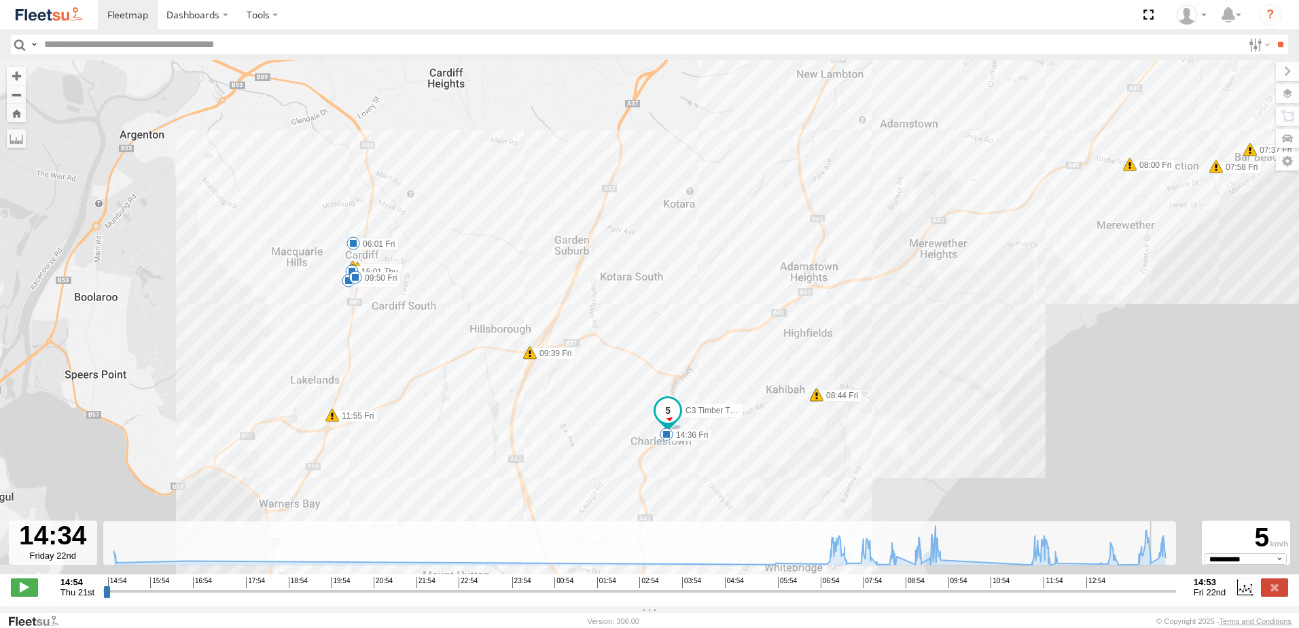
drag, startPoint x: 940, startPoint y: 410, endPoint x: 945, endPoint y: 432, distance: 22.9
click at [945, 432] on div "C3 Timber Truck 07:14 Fri 07:37 Fri 07:58 Fri 08:00 Fri 09:39 Fri 09:44 Fri 11:…" at bounding box center [649, 324] width 1299 height 529
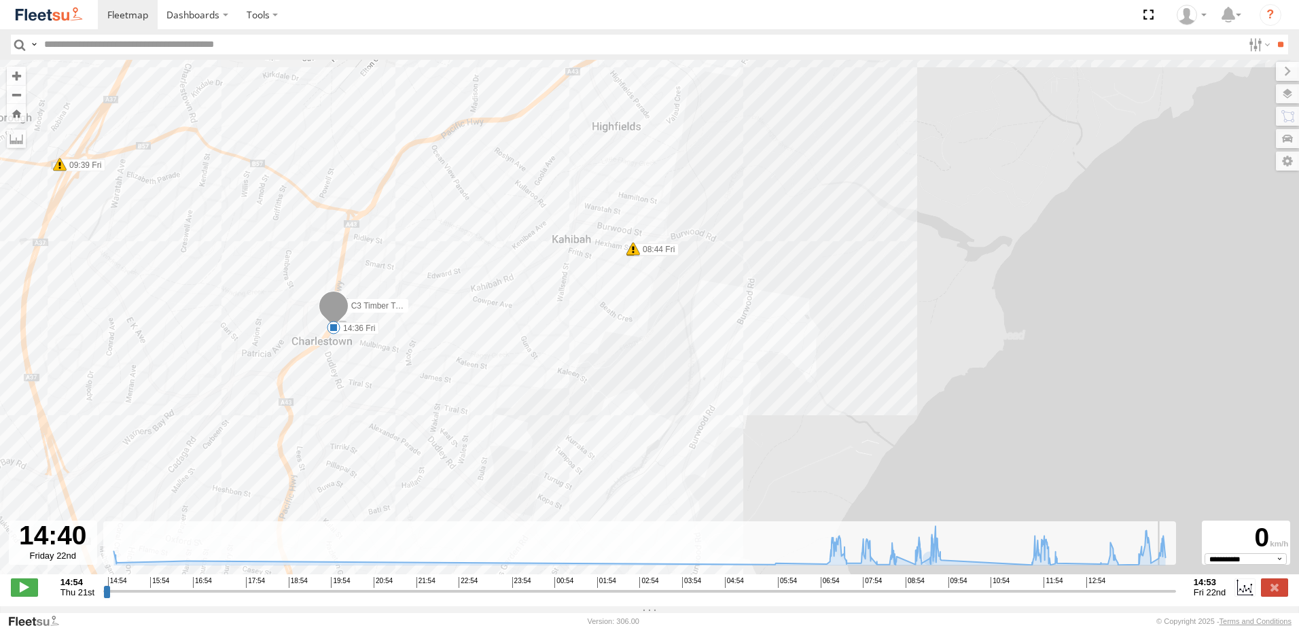
drag, startPoint x: 334, startPoint y: 419, endPoint x: 514, endPoint y: 433, distance: 181.3
click at [514, 433] on div "C3 Timber Truck 07:14 Fri 07:37 Fri 07:58 Fri 08:00 Fri 09:39 Fri 09:44 Fri 11:…" at bounding box center [649, 324] width 1299 height 529
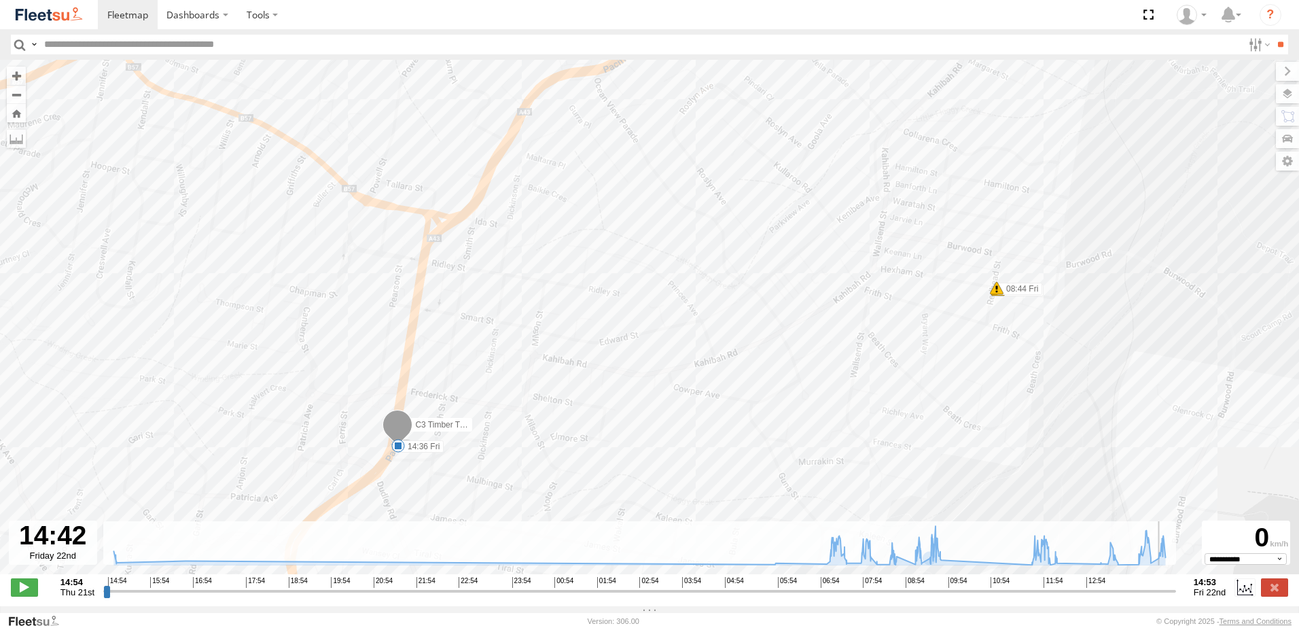
drag, startPoint x: 452, startPoint y: 310, endPoint x: 610, endPoint y: 506, distance: 252.3
click at [610, 506] on div "C3 Timber Truck 07:14 Fri 07:37 Fri 07:58 Fri 08:00 Fri 09:39 Fri 09:44 Fri 11:…" at bounding box center [649, 324] width 1299 height 529
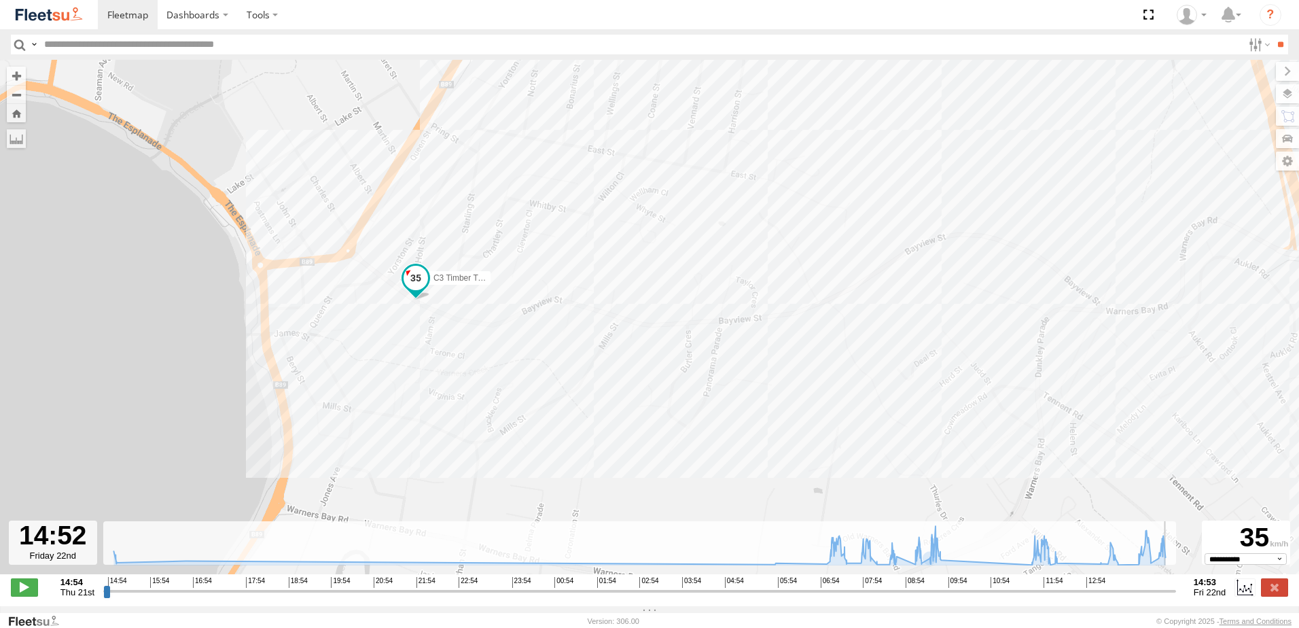
type input "**********"
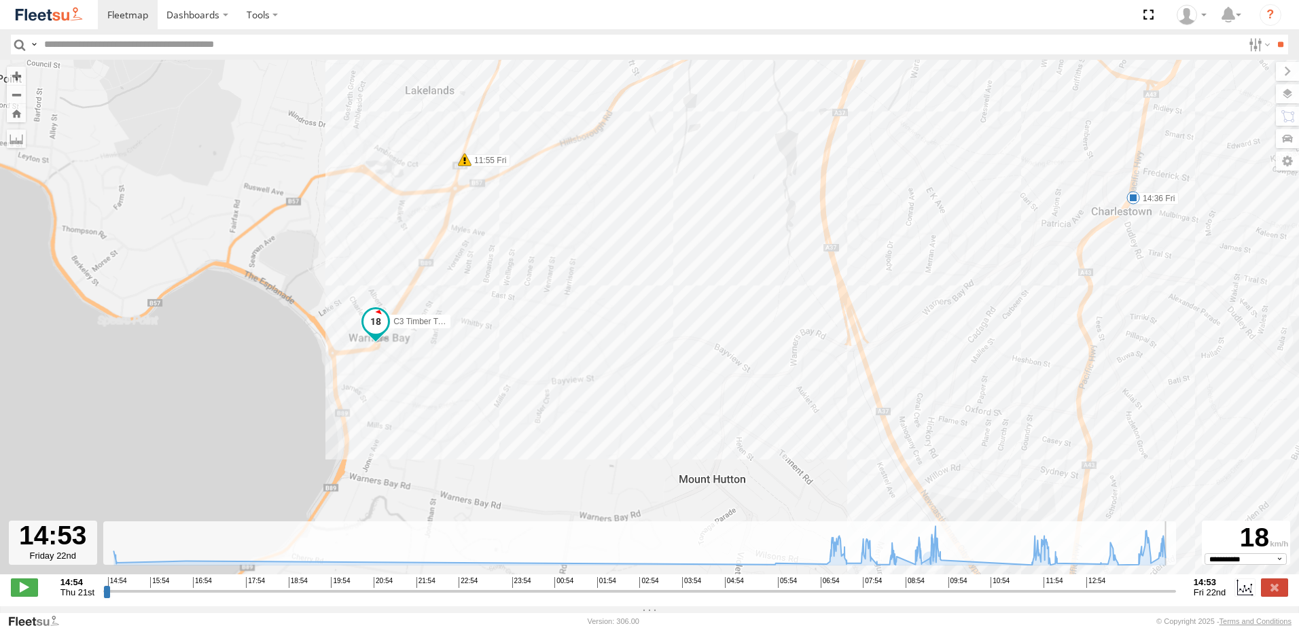
drag, startPoint x: 542, startPoint y: 123, endPoint x: 487, endPoint y: 395, distance: 277.5
click at [487, 395] on div "C3 Timber Truck 07:14 Fri 07:37 Fri 07:58 Fri 08:00 Fri 09:39 Fri 09:44 Fri 11:…" at bounding box center [649, 324] width 1299 height 529
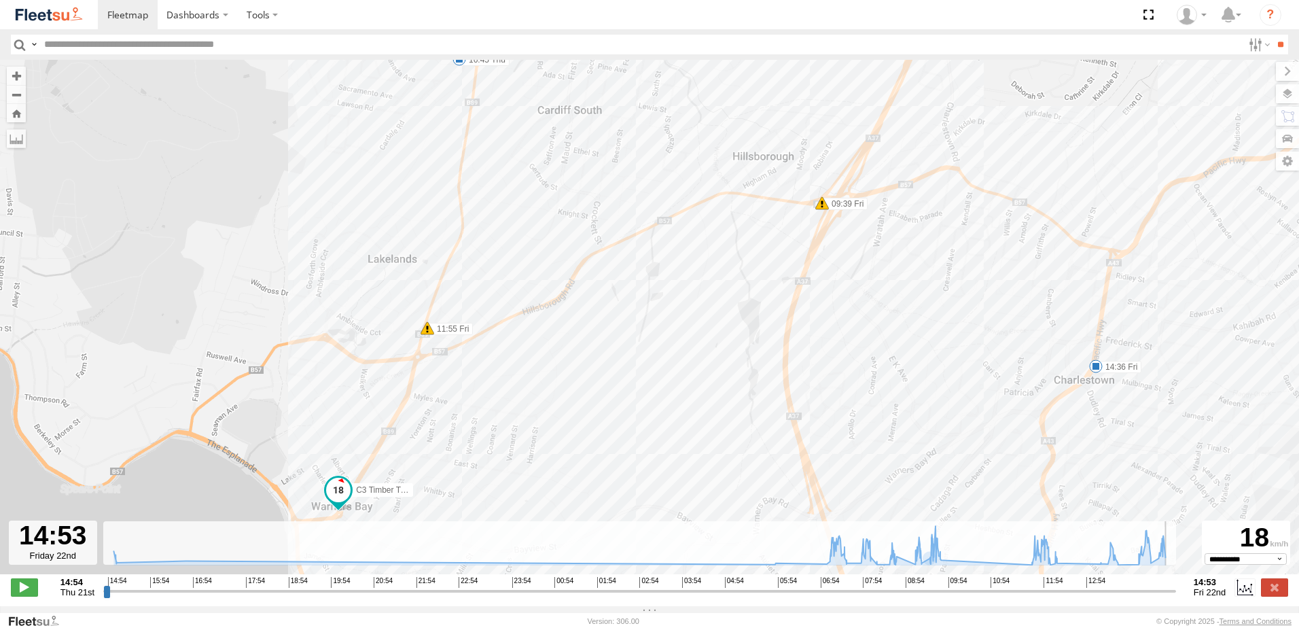
click at [425, 449] on div "C3 Timber Truck 07:14 Fri 07:37 Fri 07:58 Fri 08:00 Fri 09:39 Fri 09:44 Fri 11:…" at bounding box center [649, 324] width 1299 height 529
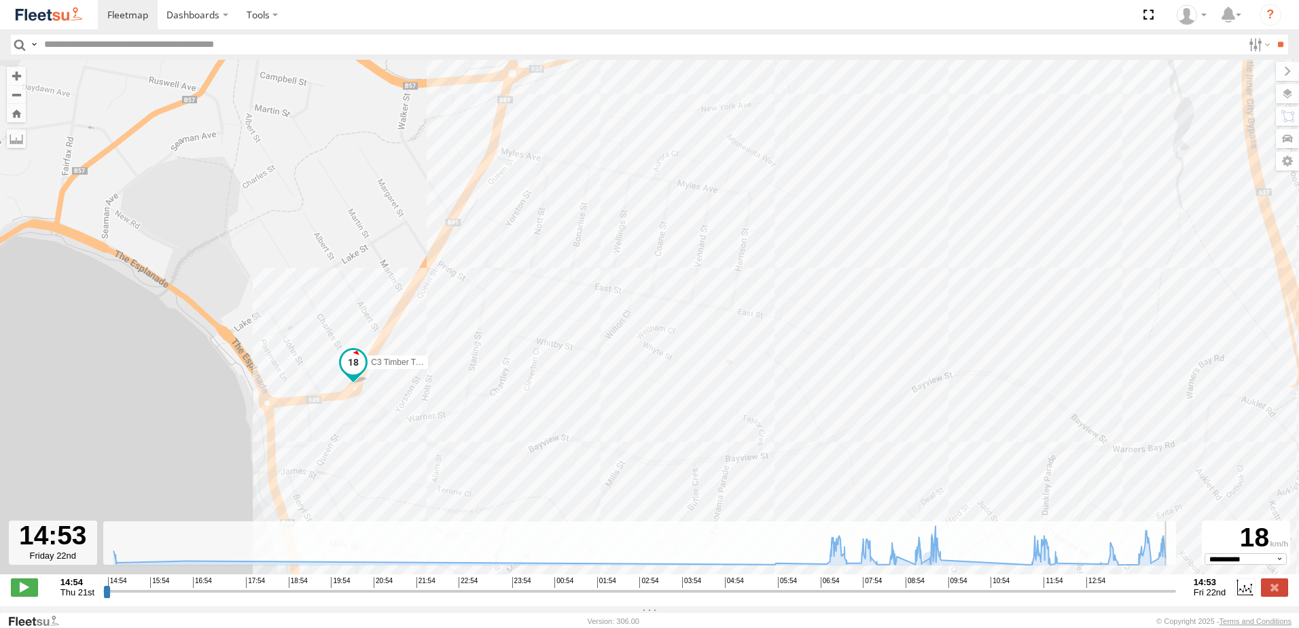
drag, startPoint x: 432, startPoint y: 476, endPoint x: 454, endPoint y: 346, distance: 132.3
click at [461, 337] on div "C3 Timber Truck 07:14 Fri 07:37 Fri 07:58 Fri 08:00 Fri 09:39 Fri 09:44 Fri 11:…" at bounding box center [649, 324] width 1299 height 529
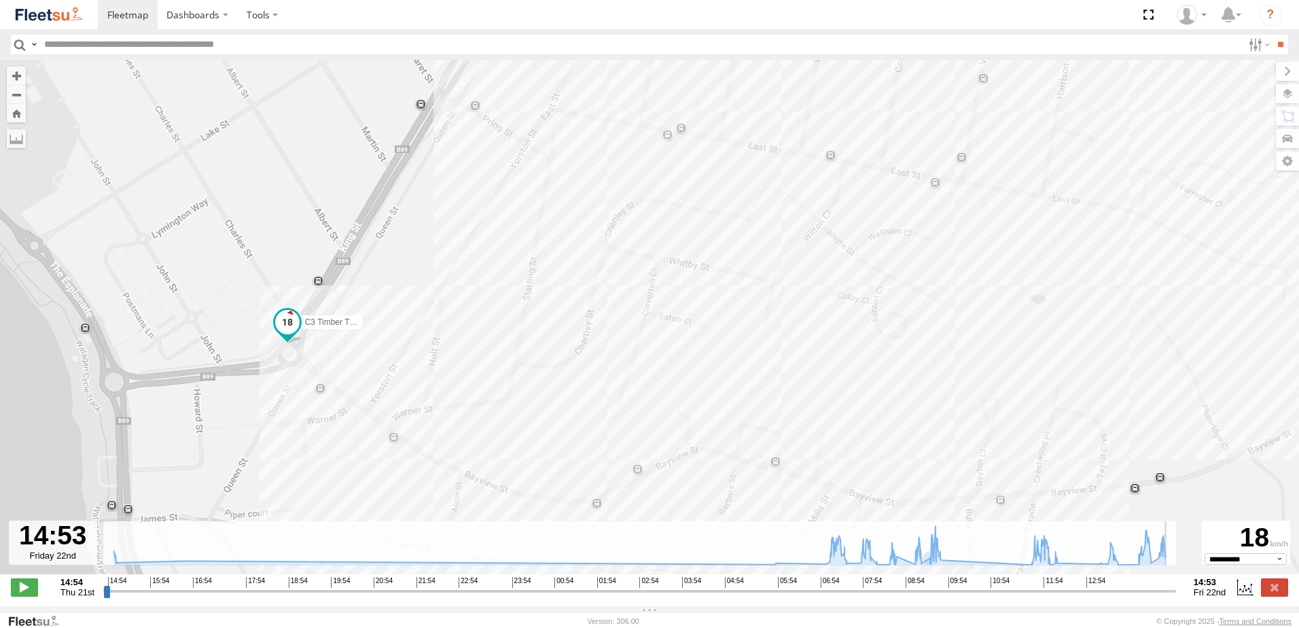
click at [533, 359] on div "C3 Timber Truck 07:14 Fri 07:37 Fri 07:58 Fri 08:00 Fri 09:39 Fri 09:44 Fri 11:…" at bounding box center [649, 324] width 1299 height 529
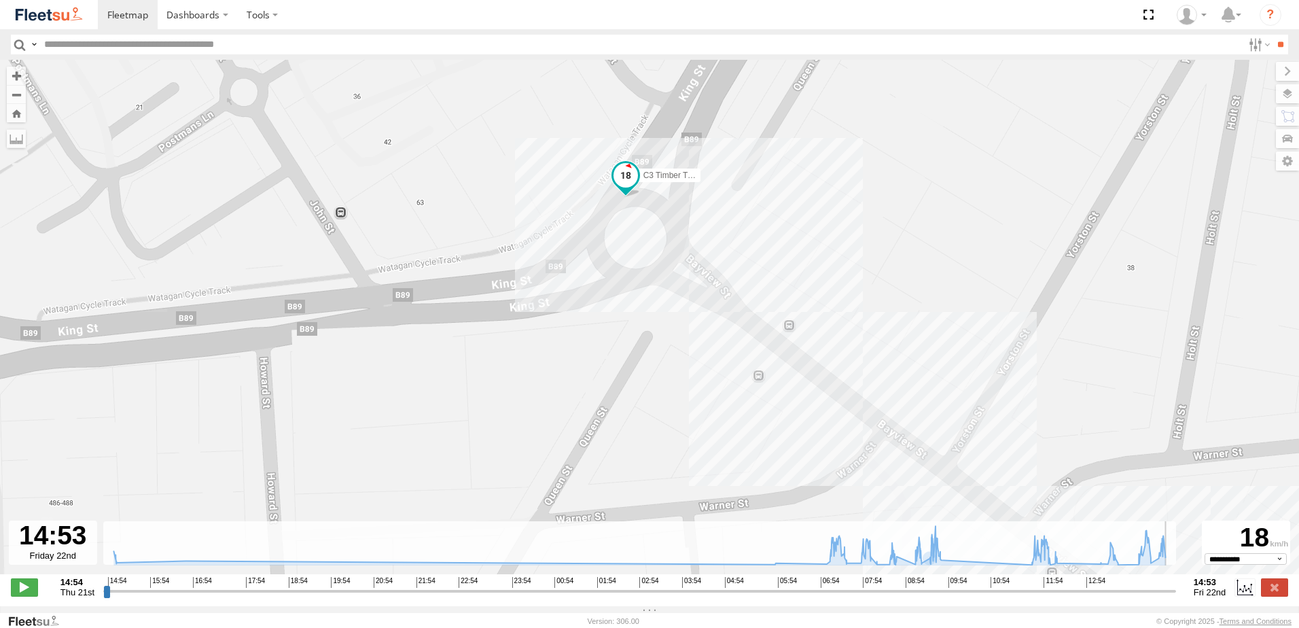
drag, startPoint x: 703, startPoint y: 167, endPoint x: 654, endPoint y: 277, distance: 121.4
click at [654, 273] on div "C3 Timber Truck 07:14 Fri 07:37 Fri 07:58 Fri 08:00 Fri 09:39 Fri 09:44 Fri 11:…" at bounding box center [649, 324] width 1299 height 529
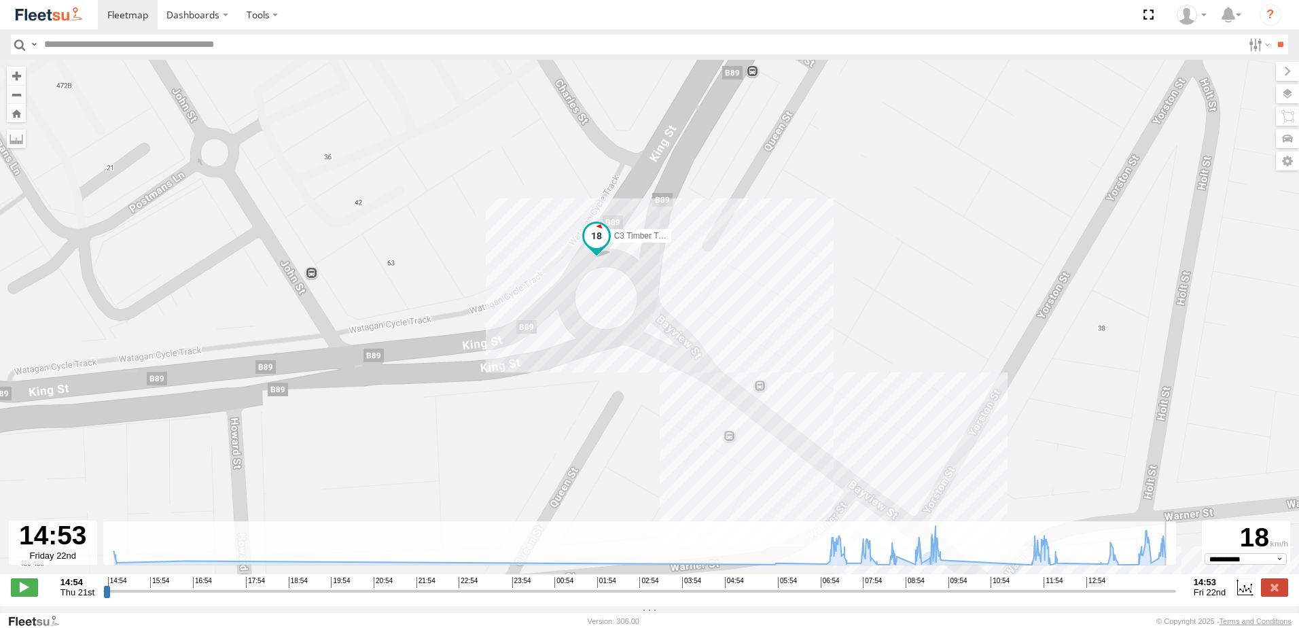
click at [598, 245] on span at bounding box center [596, 236] width 24 height 24
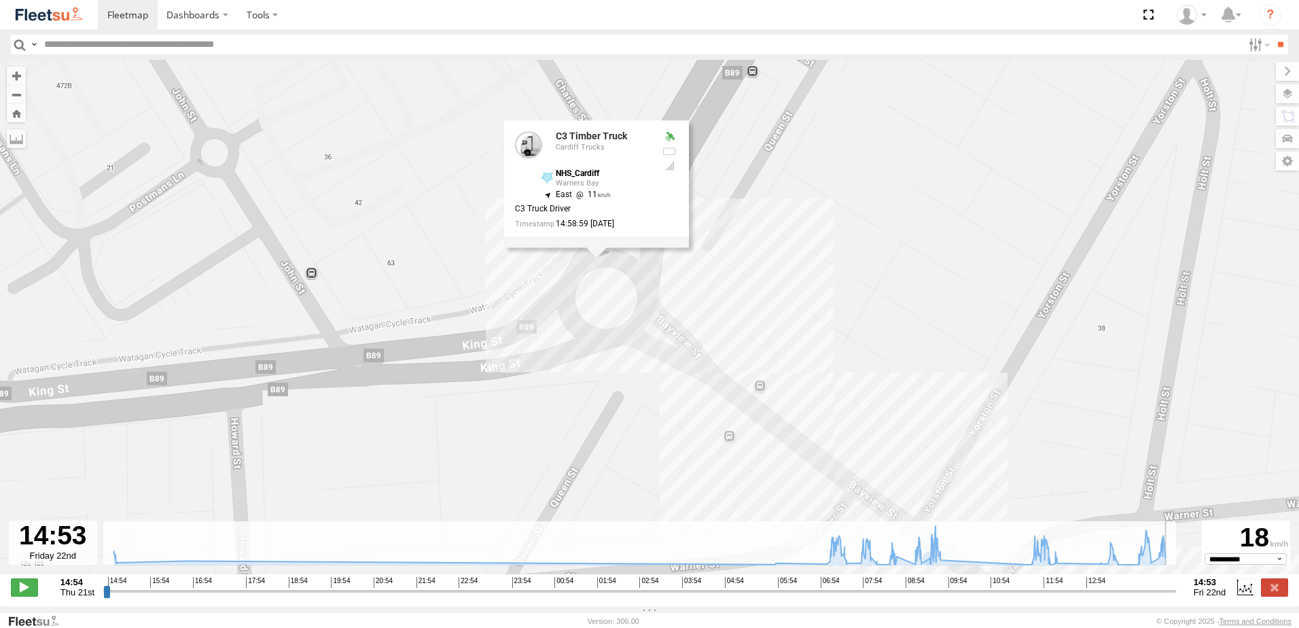
click at [727, 279] on div "C3 Timber Truck 07:14 Fri 07:37 Fri 07:58 Fri 08:00 Fri 09:39 Fri 09:44 Fri 11:…" at bounding box center [649, 324] width 1299 height 529
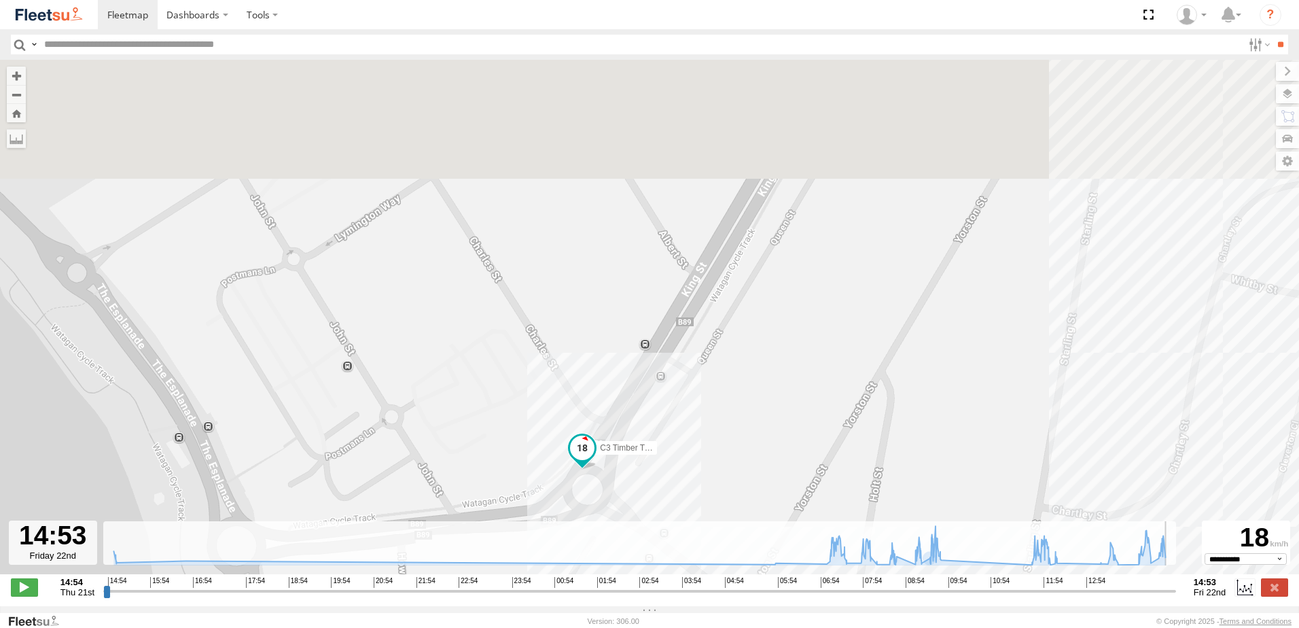
drag, startPoint x: 953, startPoint y: 123, endPoint x: 722, endPoint y: 499, distance: 440.8
click at [737, 496] on div "C3 Timber Truck 07:14 Fri 07:37 Fri 07:58 Fri 08:00 Fri 09:39 Fri 09:44 Fri 11:…" at bounding box center [649, 324] width 1299 height 529
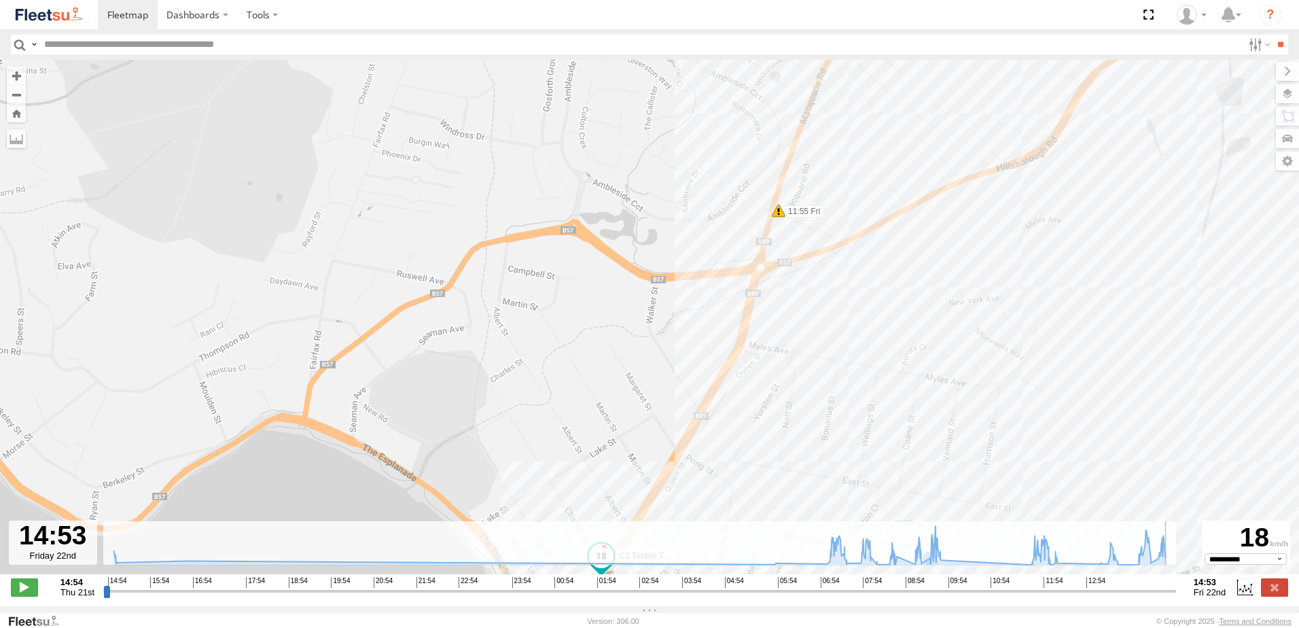
drag, startPoint x: 846, startPoint y: 430, endPoint x: 761, endPoint y: 469, distance: 93.7
click at [761, 469] on div "C3 Timber Truck 07:14 Fri 07:37 Fri 07:58 Fri 08:00 Fri 09:39 Fri 09:44 Fri 11:…" at bounding box center [649, 324] width 1299 height 529
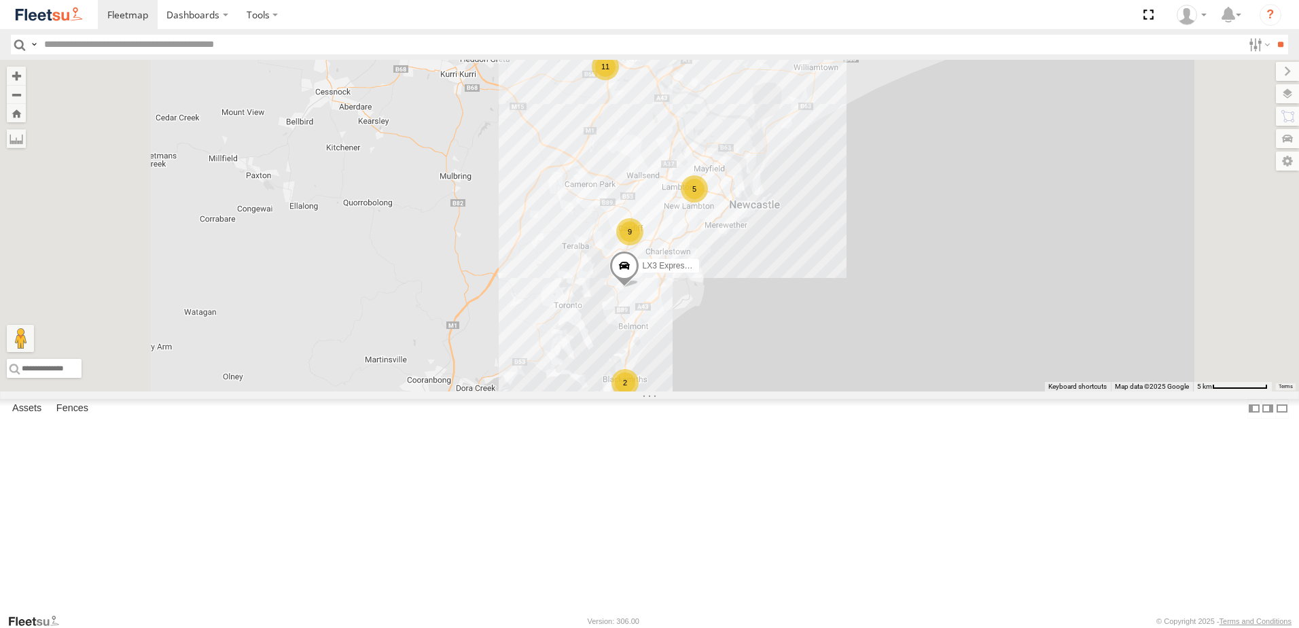
scroll to position [204, 0]
click at [0, 0] on div "Cardiff Trucks" at bounding box center [0, 0] width 0 height 0
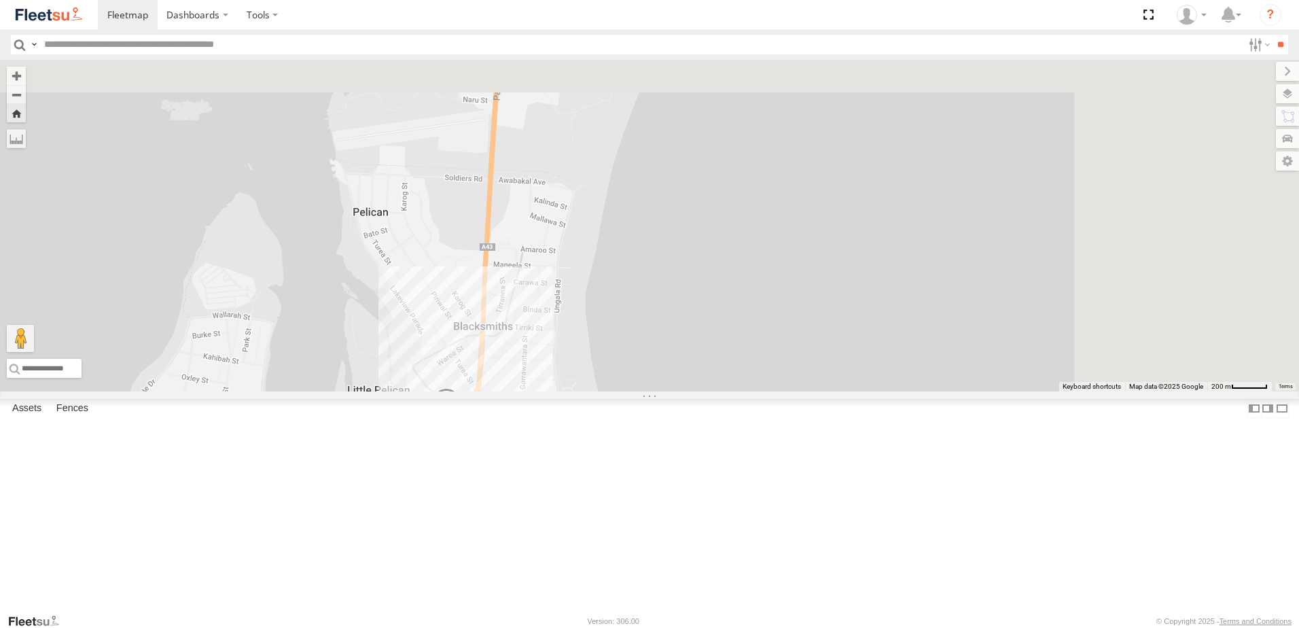
drag, startPoint x: 790, startPoint y: 199, endPoint x: 643, endPoint y: 441, distance: 283.3
click at [643, 391] on div "C4 Timber Truck" at bounding box center [649, 226] width 1299 height 332
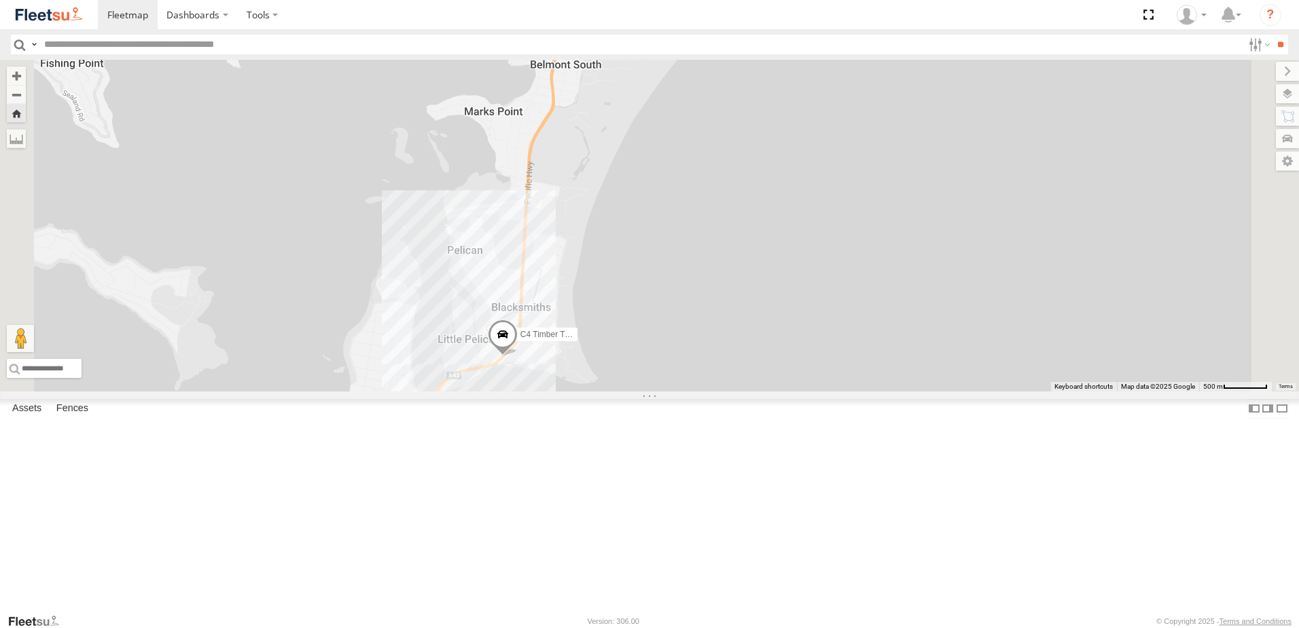
drag, startPoint x: 818, startPoint y: 399, endPoint x: 862, endPoint y: 380, distance: 48.1
click at [862, 380] on div "C4 Timber Truck" at bounding box center [649, 226] width 1299 height 332
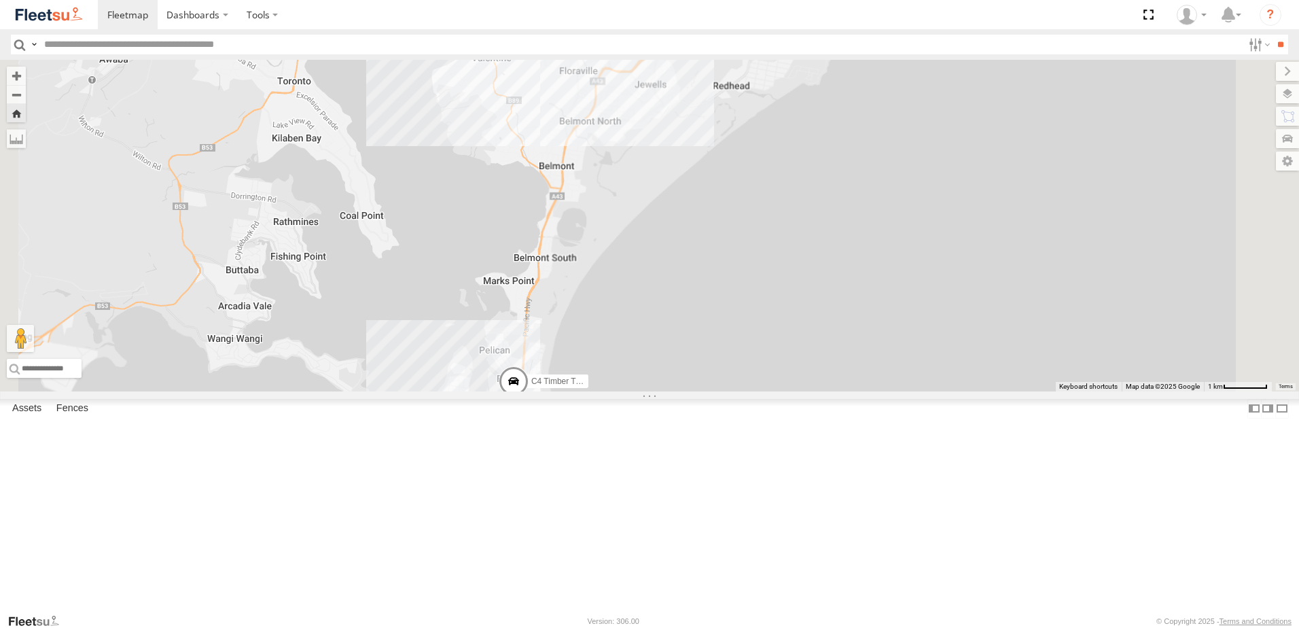
drag, startPoint x: 788, startPoint y: 221, endPoint x: 782, endPoint y: 387, distance: 165.9
click at [782, 387] on div "C4 Timber Truck" at bounding box center [649, 226] width 1299 height 332
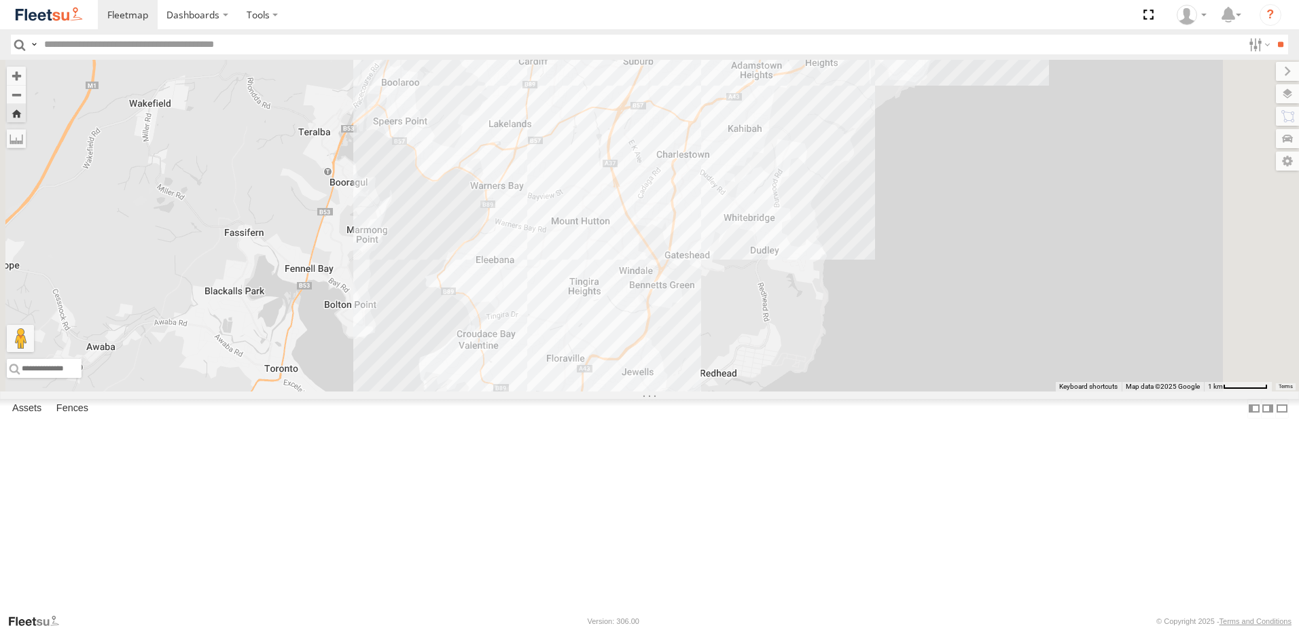
drag, startPoint x: 762, startPoint y: 278, endPoint x: 751, endPoint y: 544, distance: 265.9
click at [751, 391] on div "C4 Timber Truck" at bounding box center [649, 226] width 1299 height 332
